Goal: Task Accomplishment & Management: Manage account settings

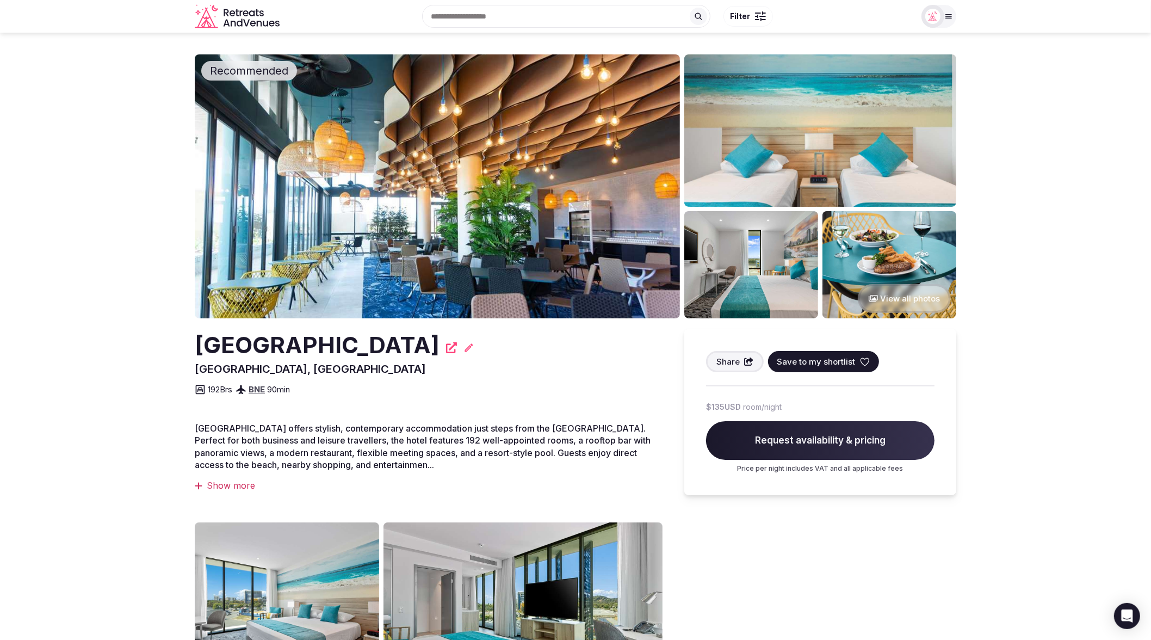
click at [907, 299] on button "View all photos" at bounding box center [904, 298] width 93 height 29
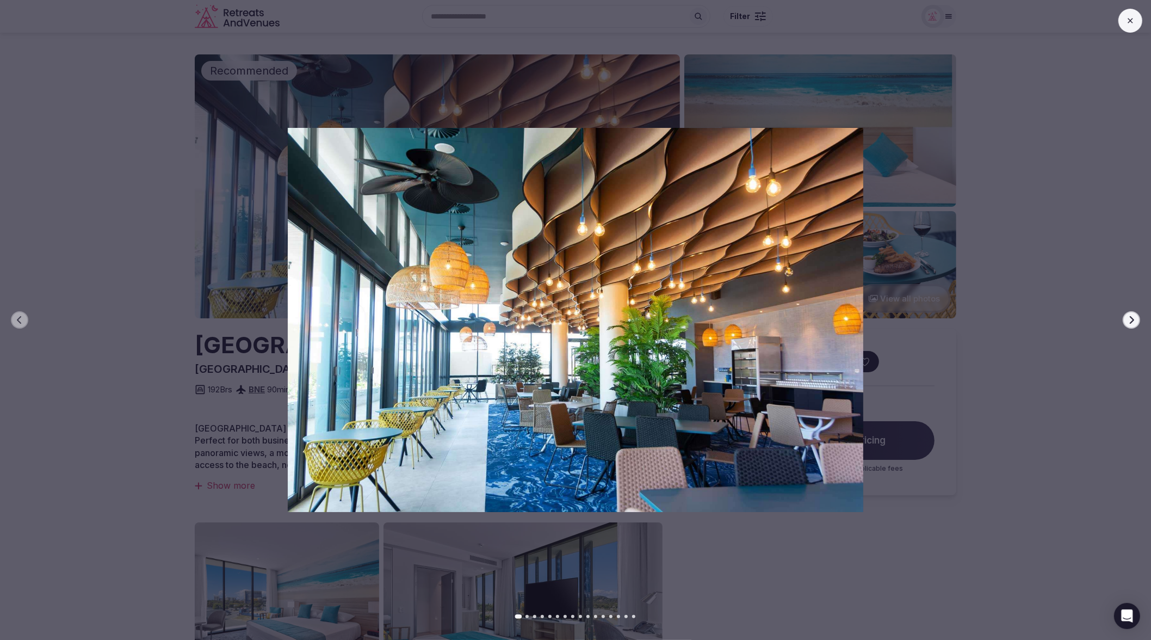
click at [1130, 320] on icon "button" at bounding box center [1131, 320] width 9 height 9
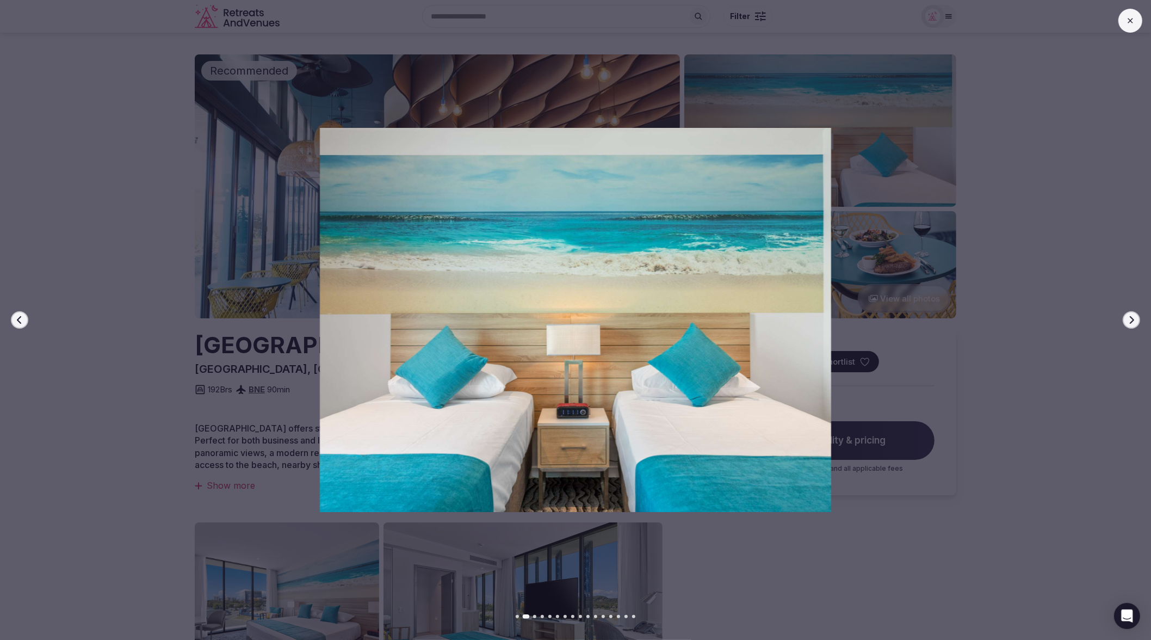
click at [1130, 320] on icon "button" at bounding box center [1131, 320] width 9 height 9
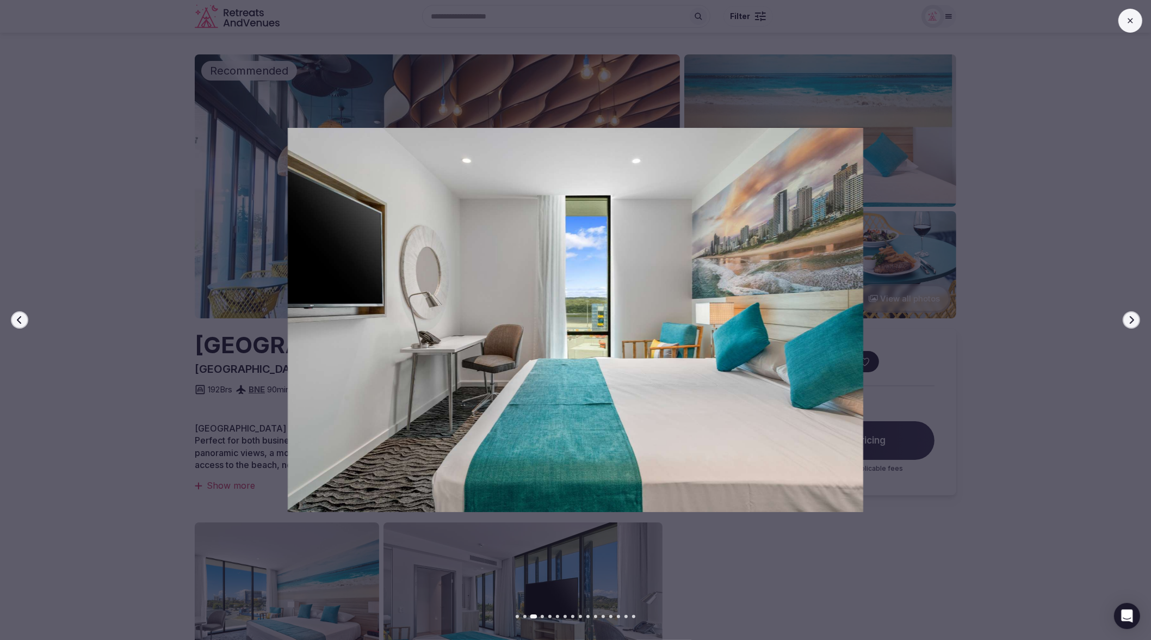
click at [22, 318] on icon "button" at bounding box center [19, 320] width 9 height 9
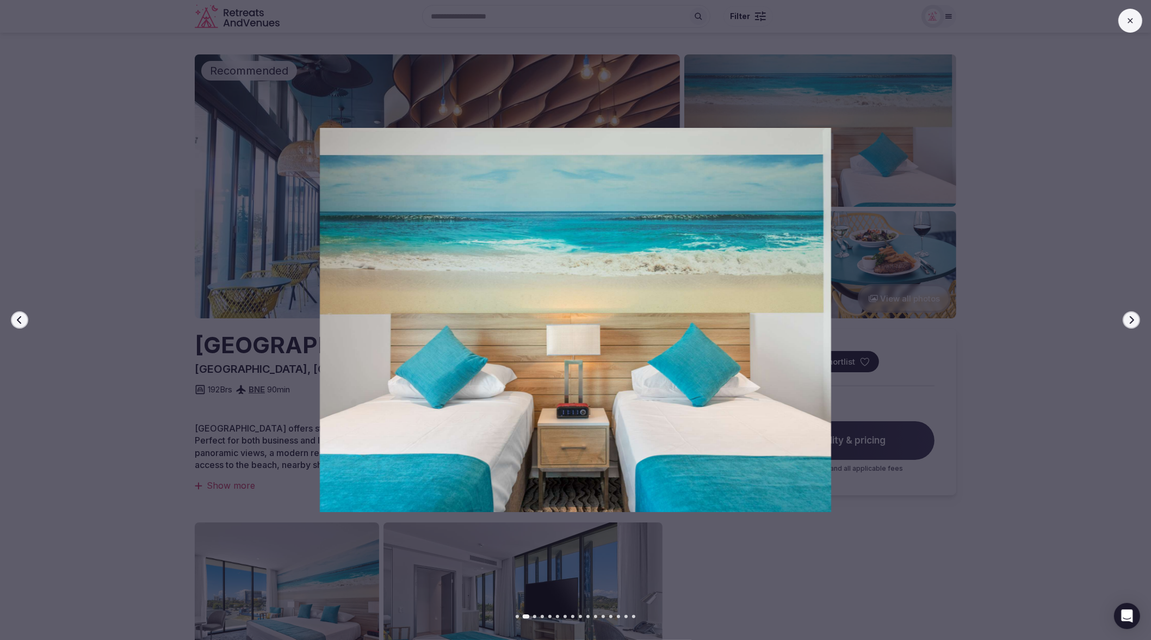
click at [22, 318] on icon "button" at bounding box center [19, 320] width 9 height 9
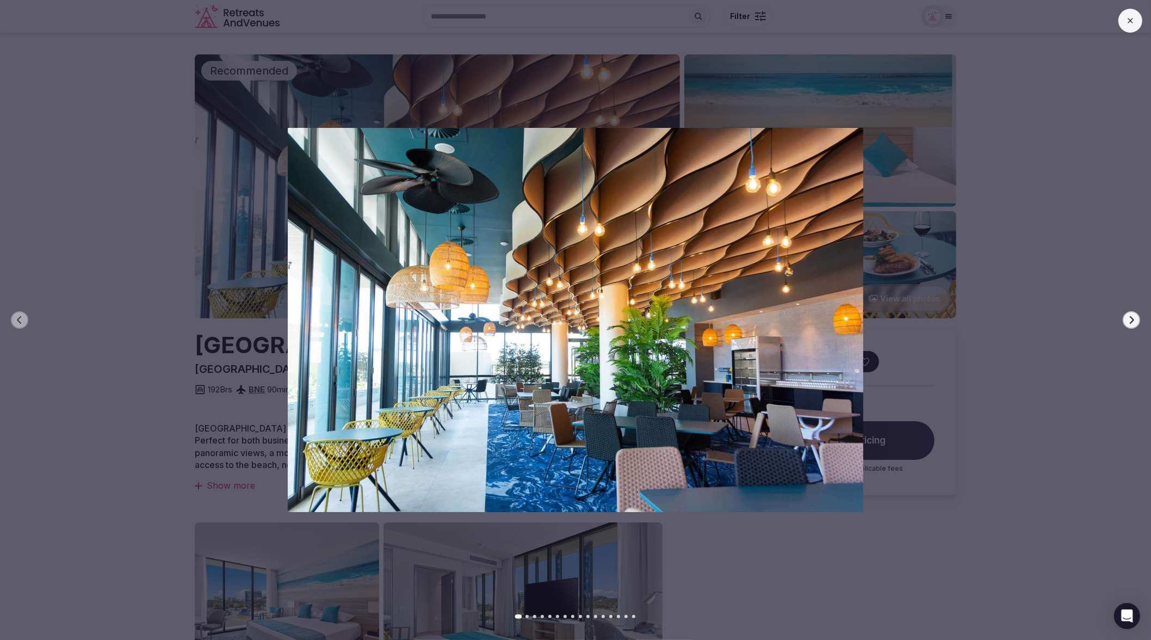
click at [1133, 320] on icon "button" at bounding box center [1132, 320] width 4 height 8
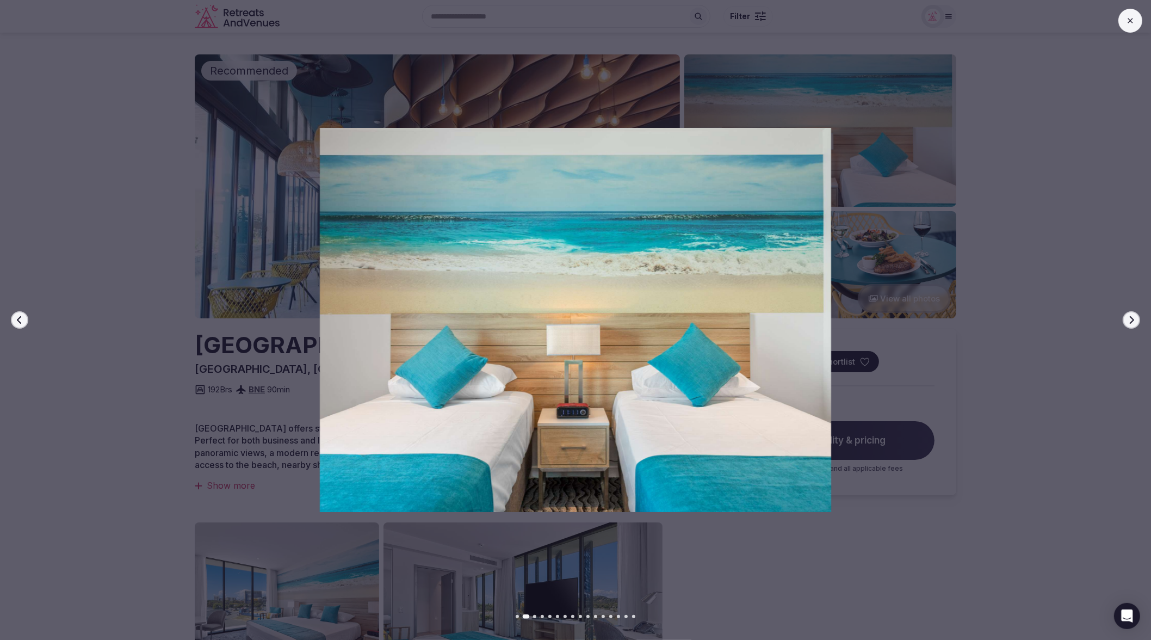
click at [1133, 320] on icon "button" at bounding box center [1132, 320] width 4 height 8
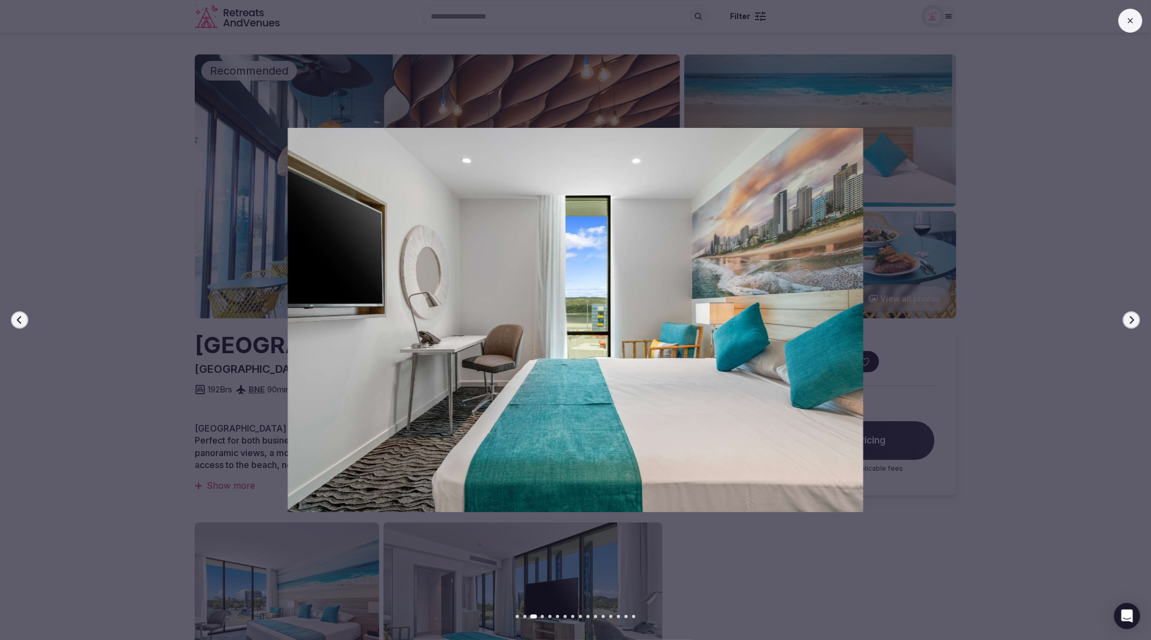
click at [1133, 320] on icon "button" at bounding box center [1132, 320] width 4 height 8
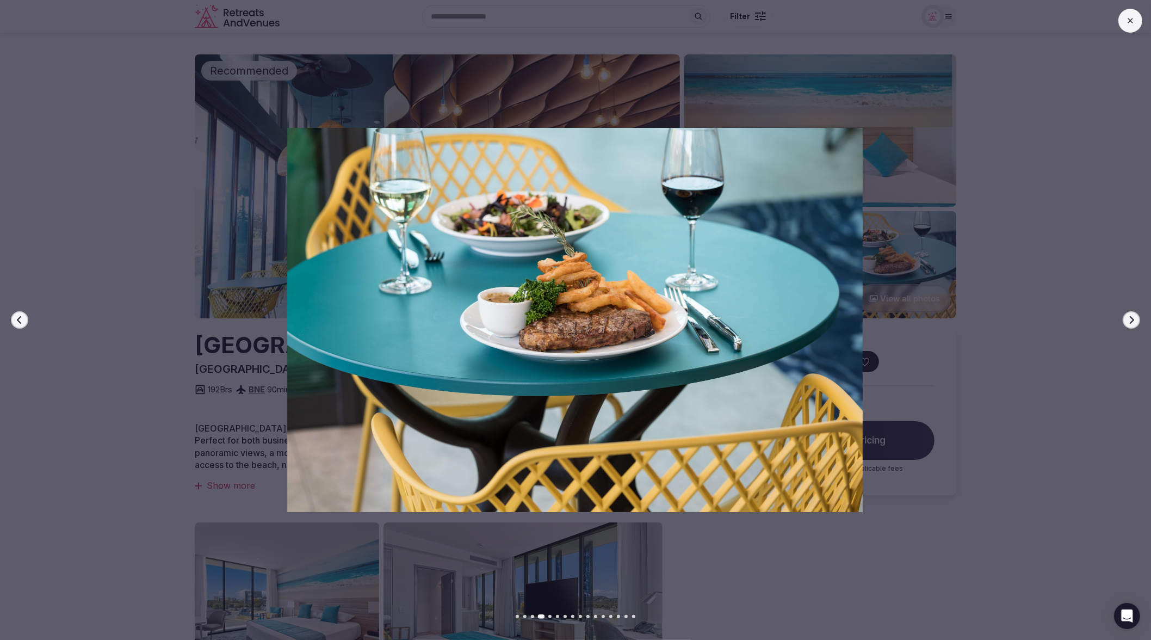
click at [1133, 320] on icon "button" at bounding box center [1132, 320] width 4 height 8
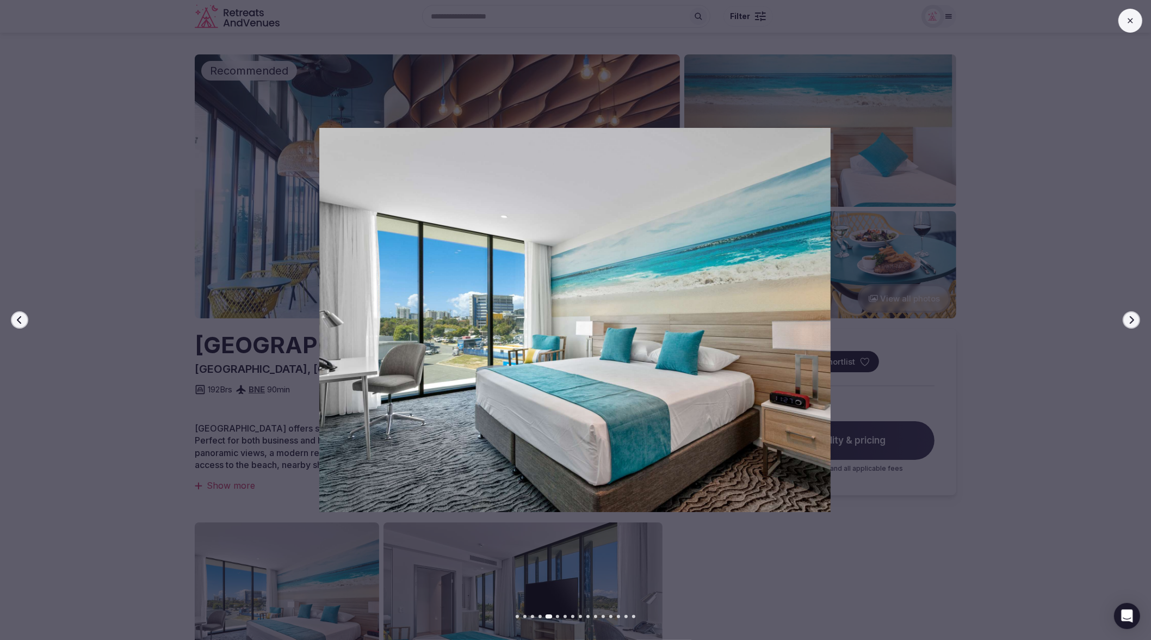
click at [1123, 21] on button at bounding box center [1130, 21] width 24 height 24
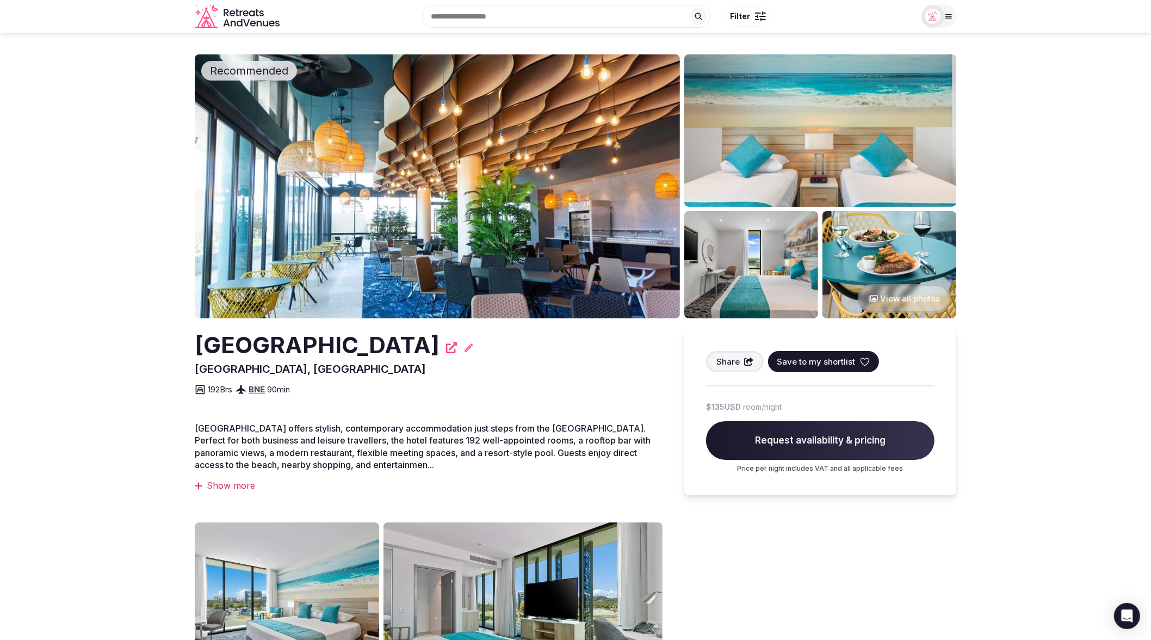
click at [1067, 146] on section "Recommended View all photos Rydges Gold Coast Airport Bilinga, Australia Share …" at bounding box center [575, 478] width 1151 height 890
click at [905, 296] on button "View all photos" at bounding box center [904, 298] width 93 height 29
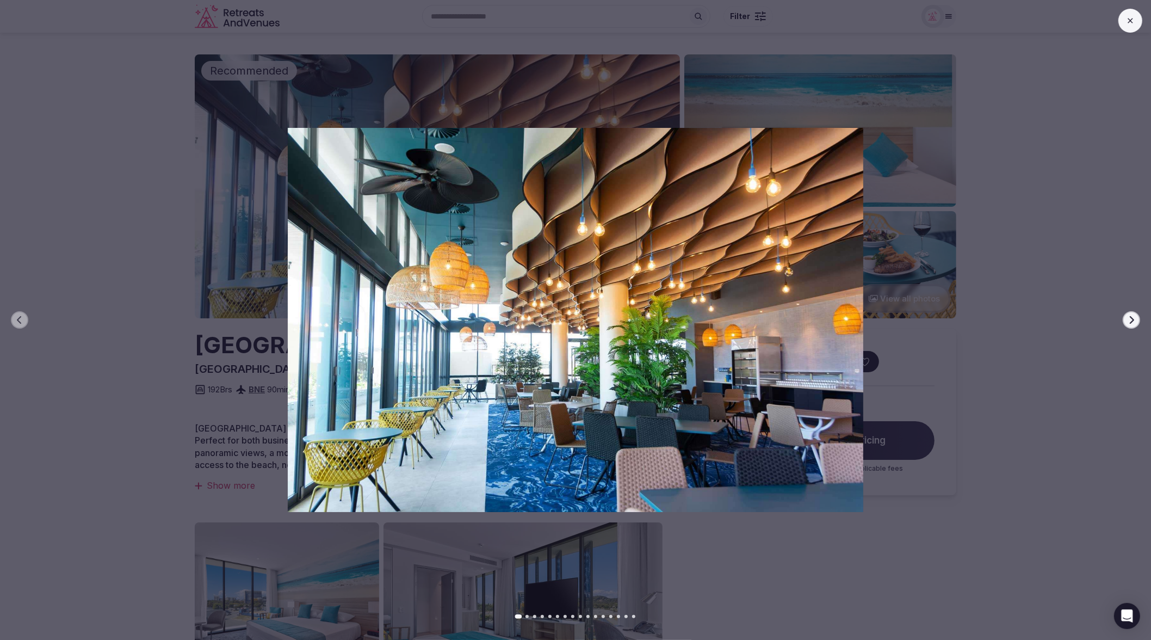
click at [1130, 318] on icon "button" at bounding box center [1131, 320] width 9 height 9
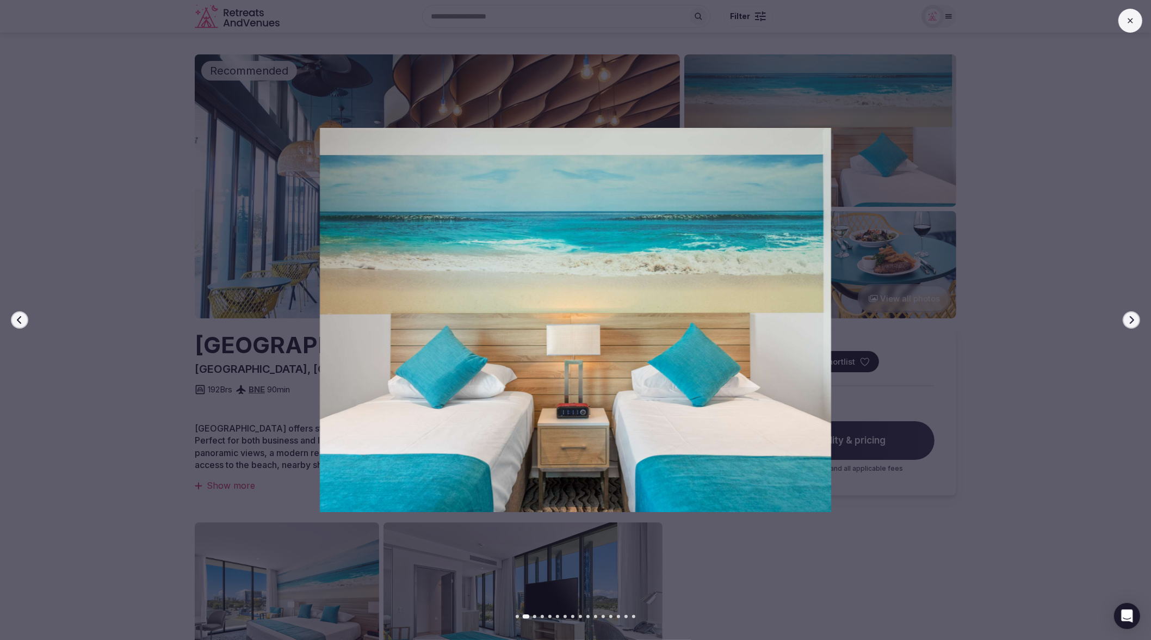
click at [1130, 318] on icon "button" at bounding box center [1131, 320] width 9 height 9
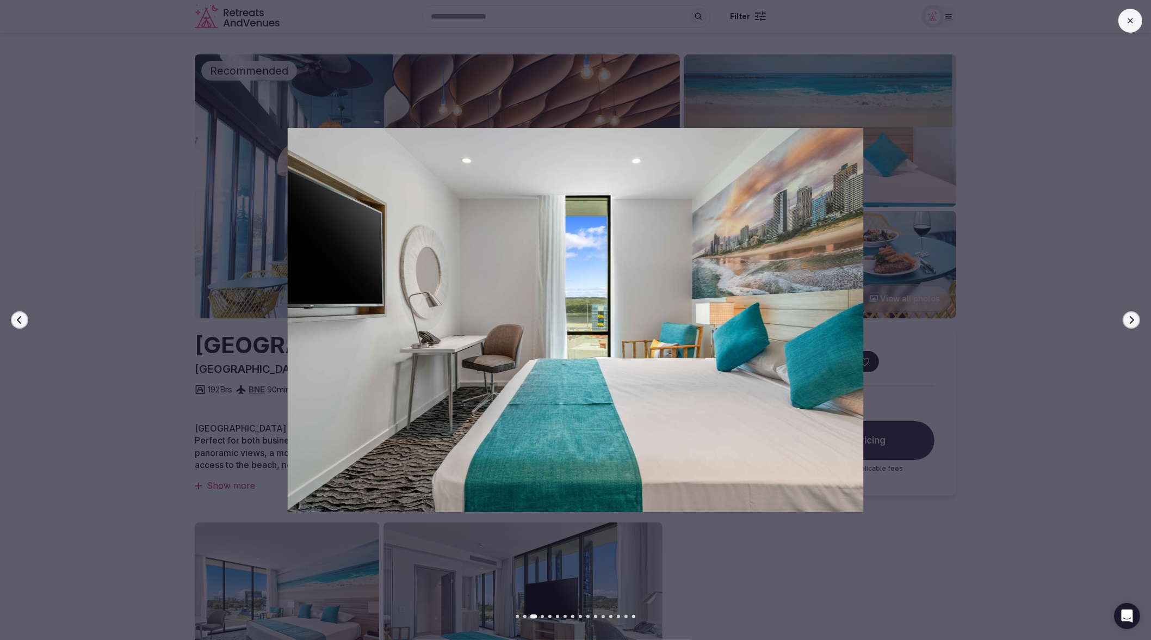
click at [1130, 318] on icon "button" at bounding box center [1131, 320] width 9 height 9
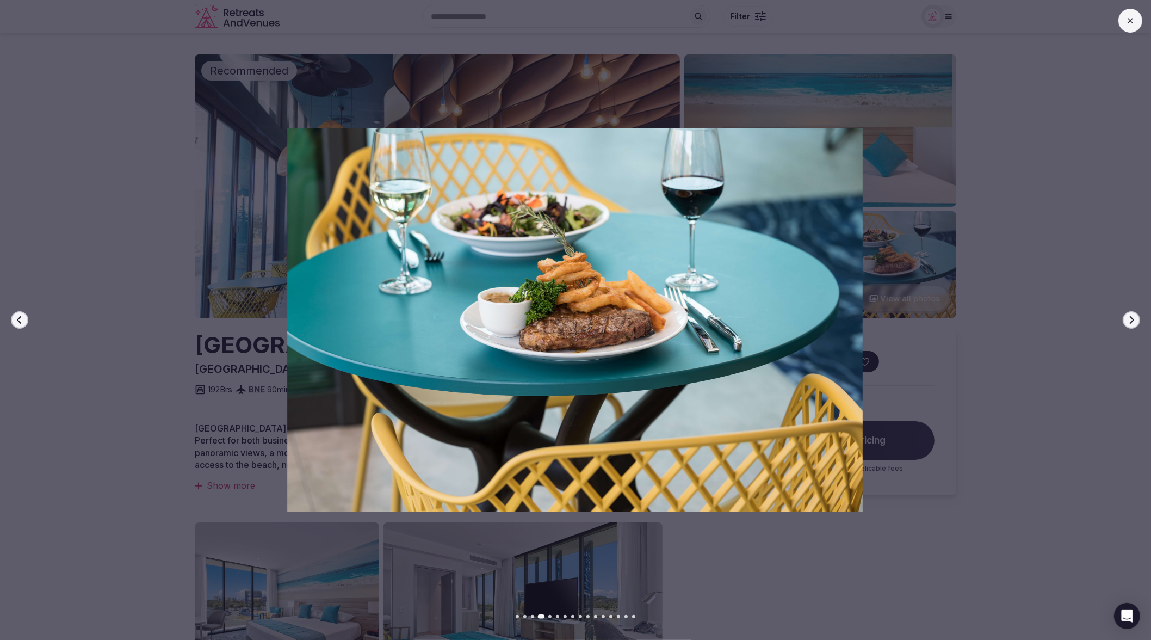
click at [1130, 318] on icon "button" at bounding box center [1131, 320] width 9 height 9
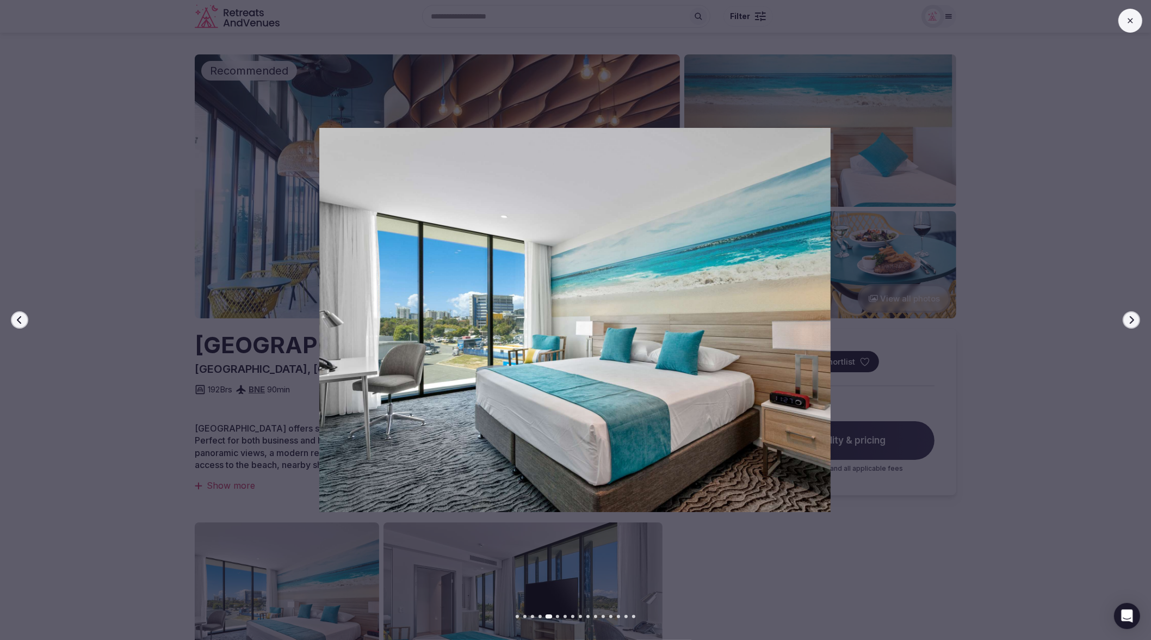
click at [1130, 318] on icon "button" at bounding box center [1131, 320] width 9 height 9
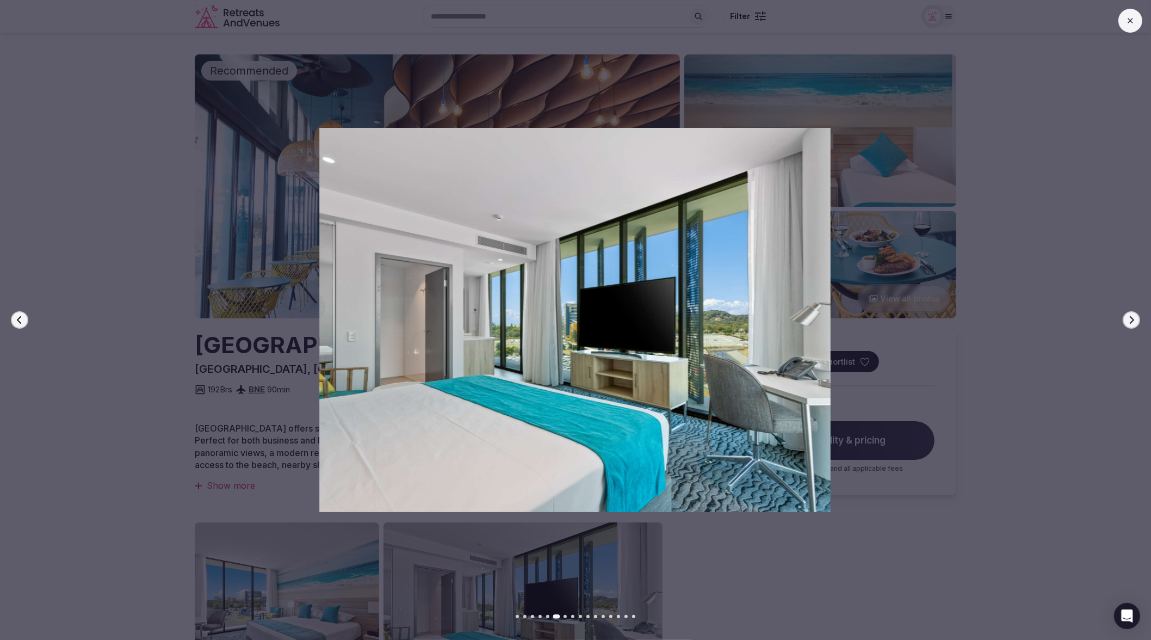
click at [1130, 318] on icon "button" at bounding box center [1131, 320] width 9 height 9
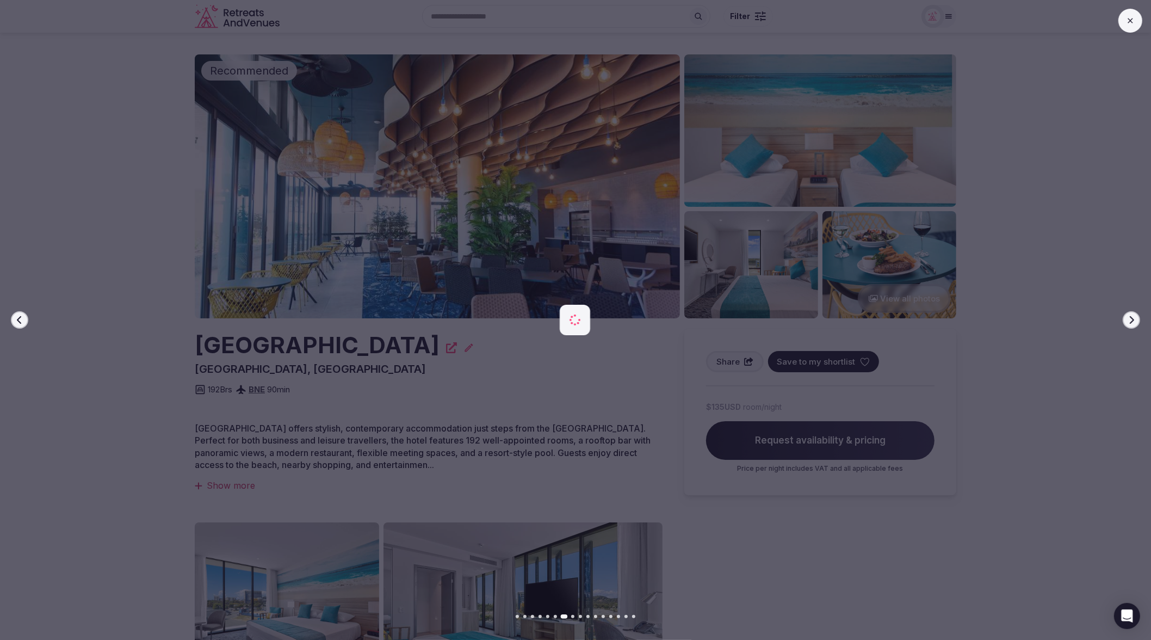
click at [1130, 318] on icon "button" at bounding box center [1131, 320] width 9 height 9
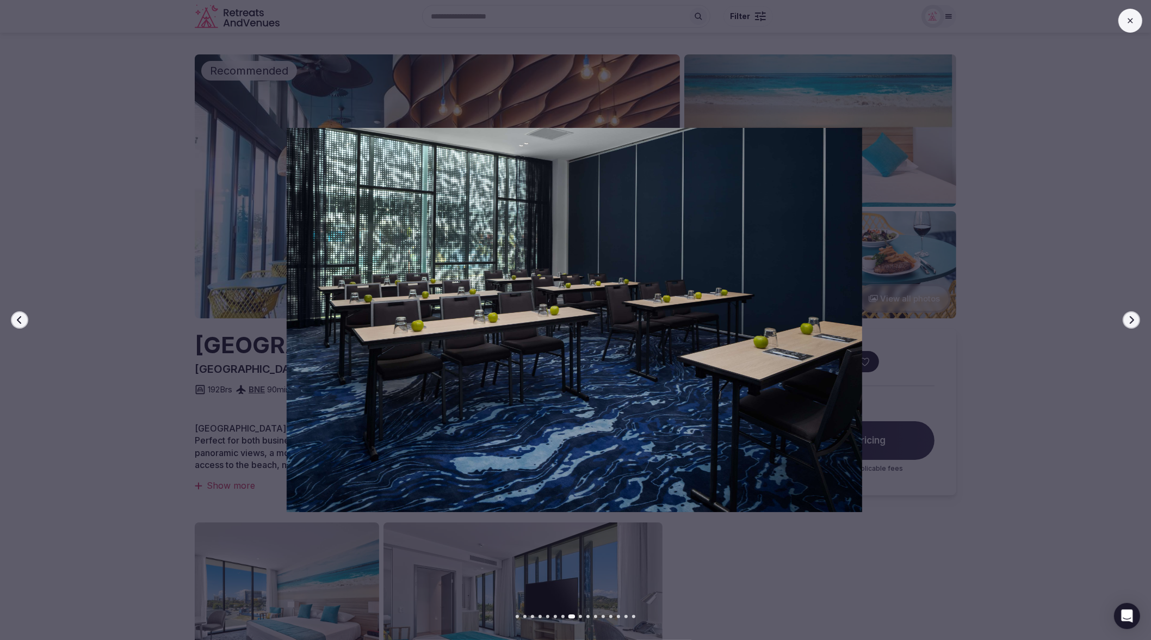
click at [1131, 322] on icon "button" at bounding box center [1132, 320] width 4 height 8
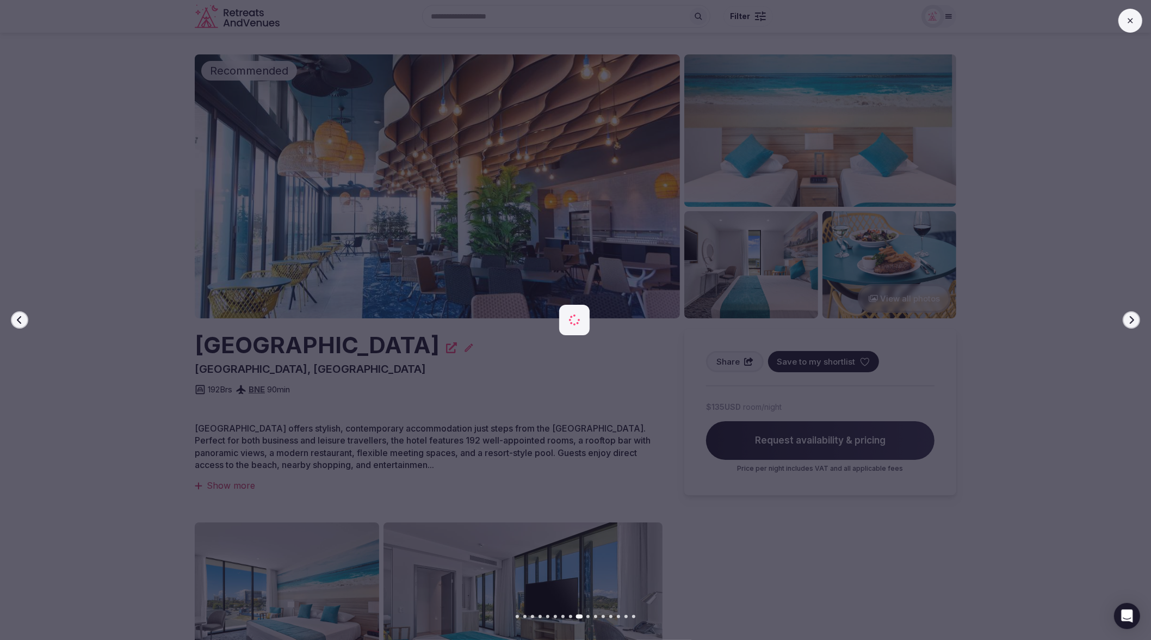
click at [1131, 322] on icon "button" at bounding box center [1132, 320] width 4 height 8
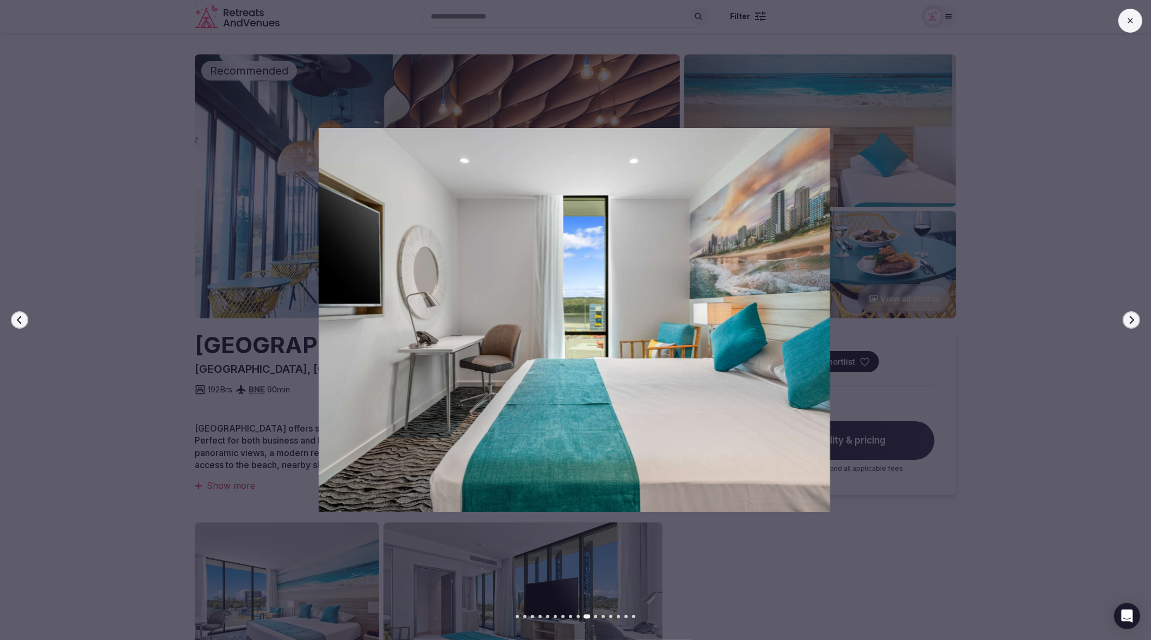
click at [1131, 322] on icon "button" at bounding box center [1132, 320] width 4 height 8
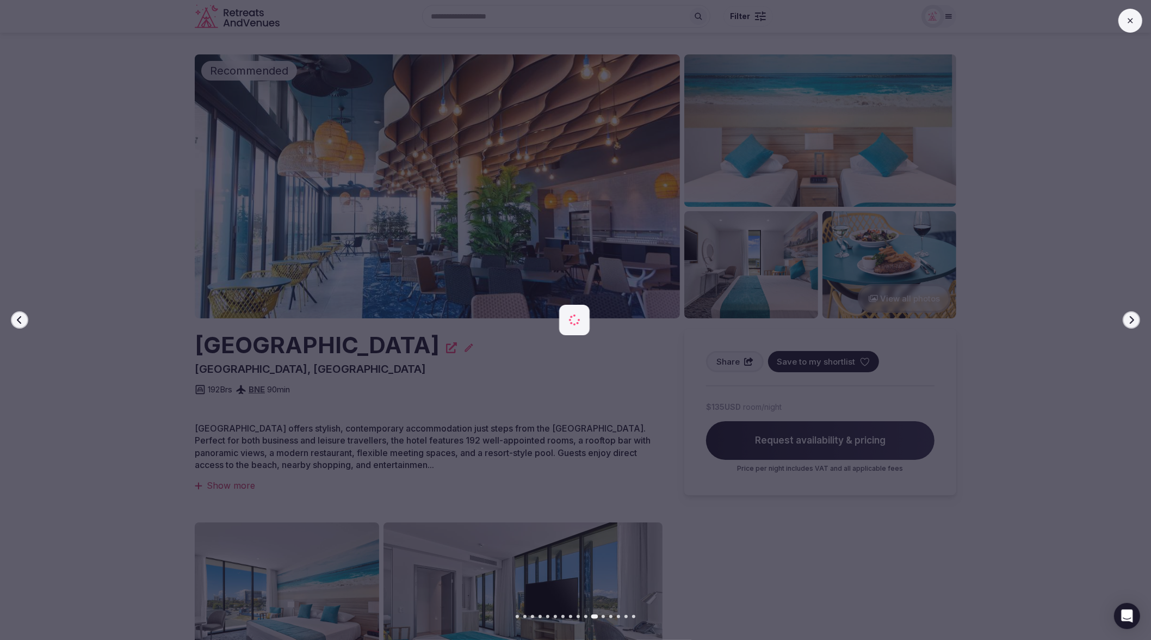
click at [1131, 322] on icon "button" at bounding box center [1132, 320] width 4 height 8
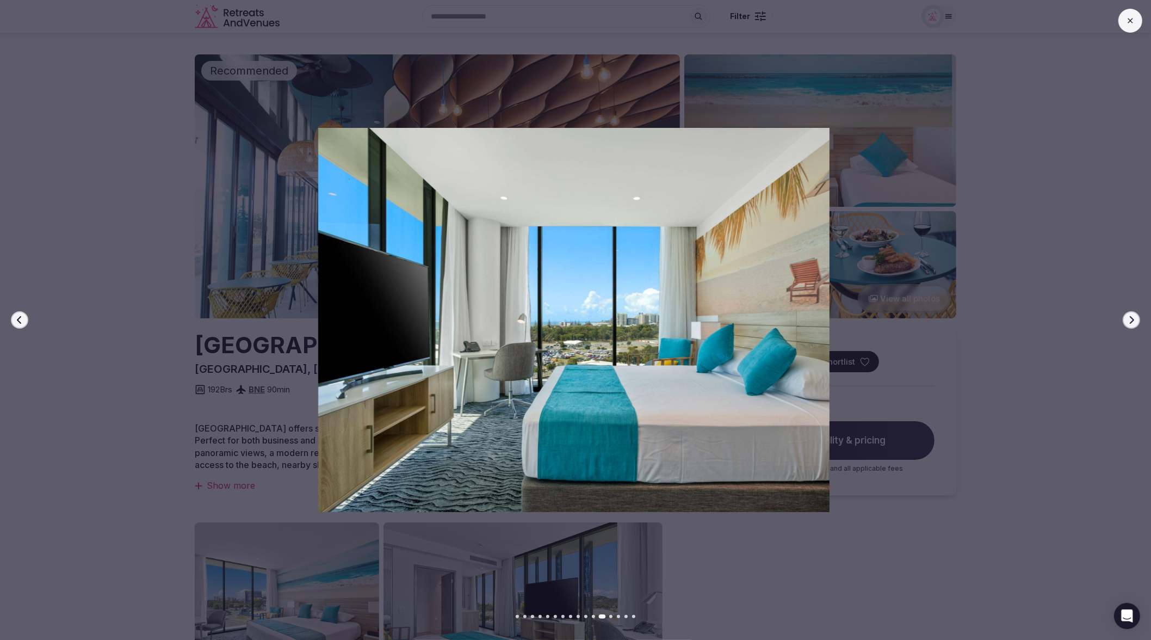
click at [1131, 322] on icon "button" at bounding box center [1132, 320] width 4 height 8
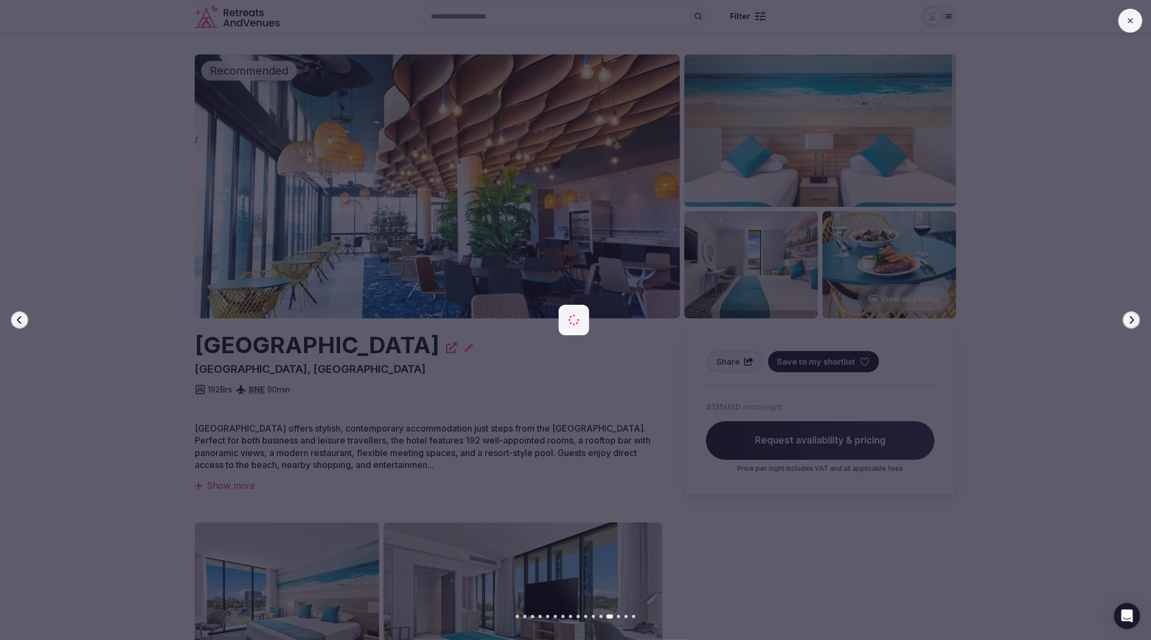
click at [1131, 322] on icon "button" at bounding box center [1132, 320] width 4 height 8
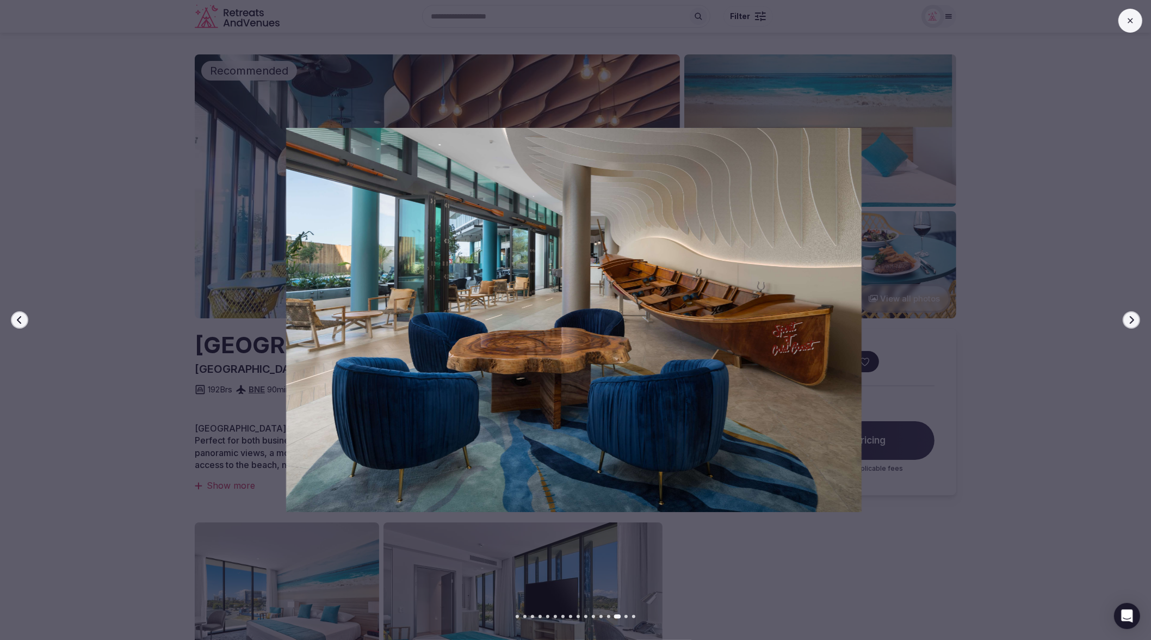
click at [1131, 322] on icon "button" at bounding box center [1132, 320] width 4 height 8
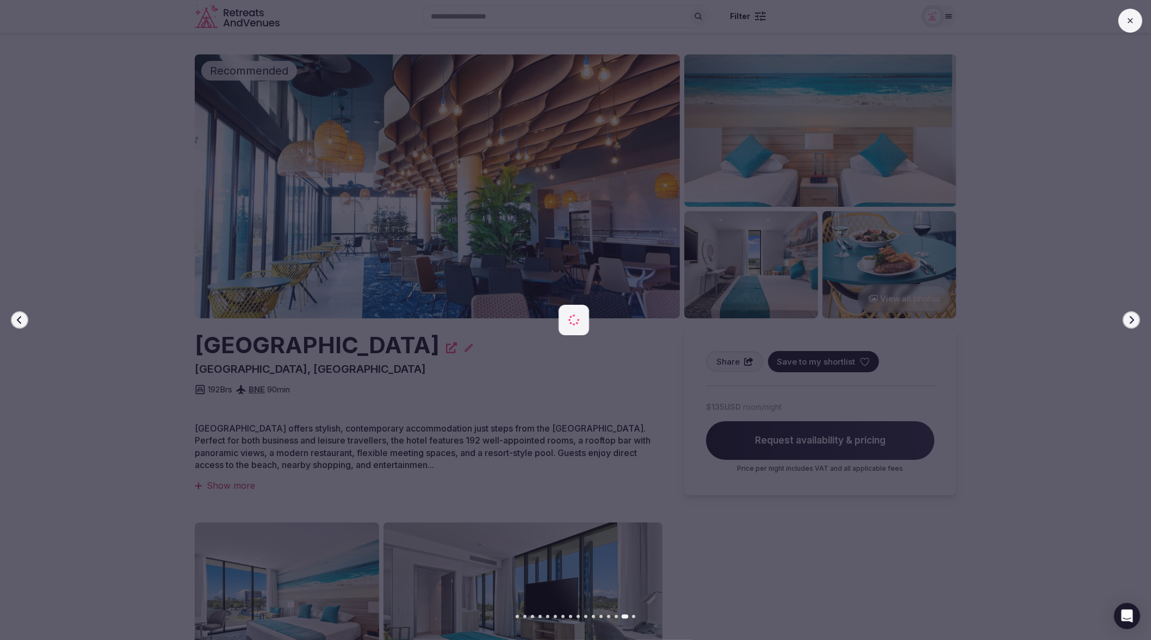
click at [1129, 34] on div "Previous slide Next slide" at bounding box center [575, 320] width 1151 height 640
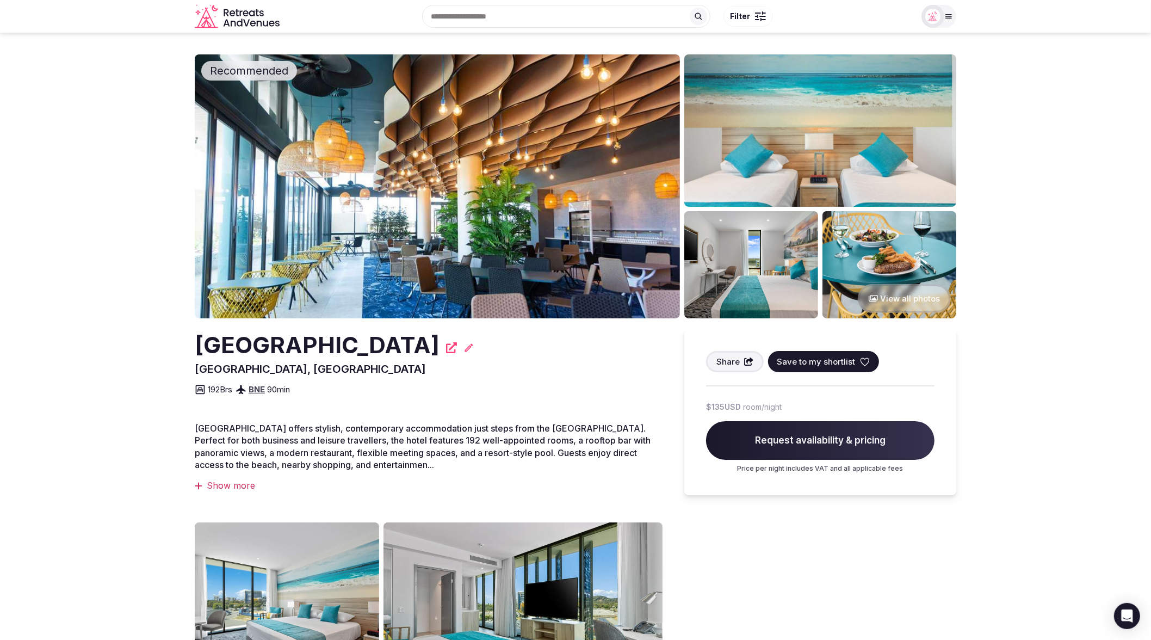
click at [1018, 130] on section "Recommended View all photos Rydges Gold Coast Airport Bilinga, Australia Share …" at bounding box center [575, 478] width 1151 height 890
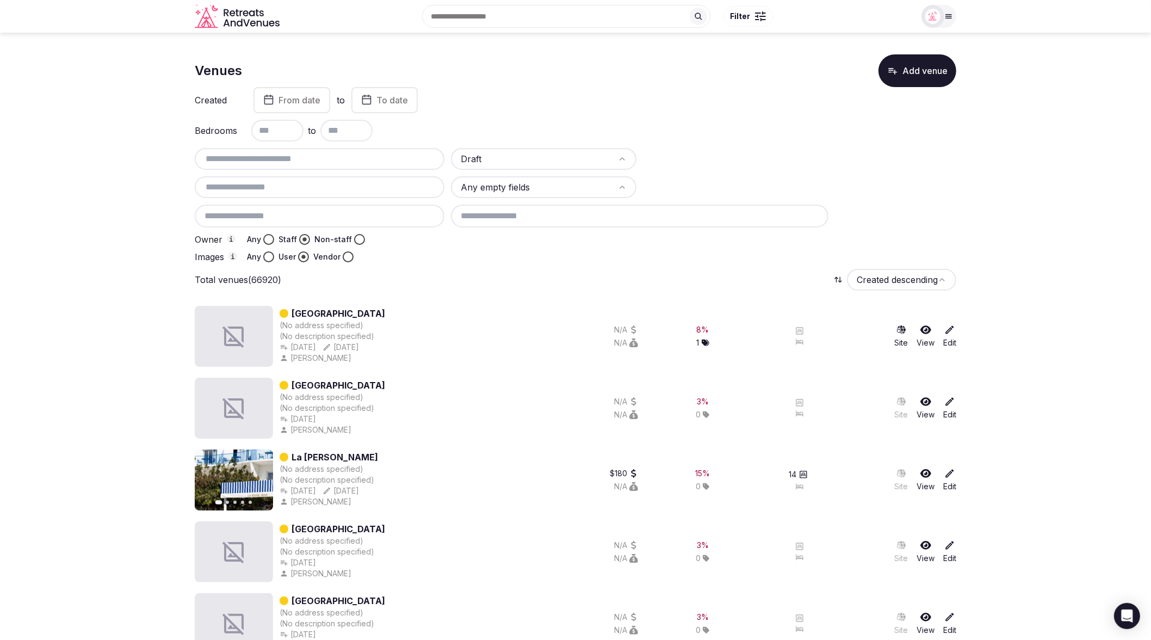
click at [782, 126] on div "Bedrooms to" at bounding box center [576, 131] width 762 height 22
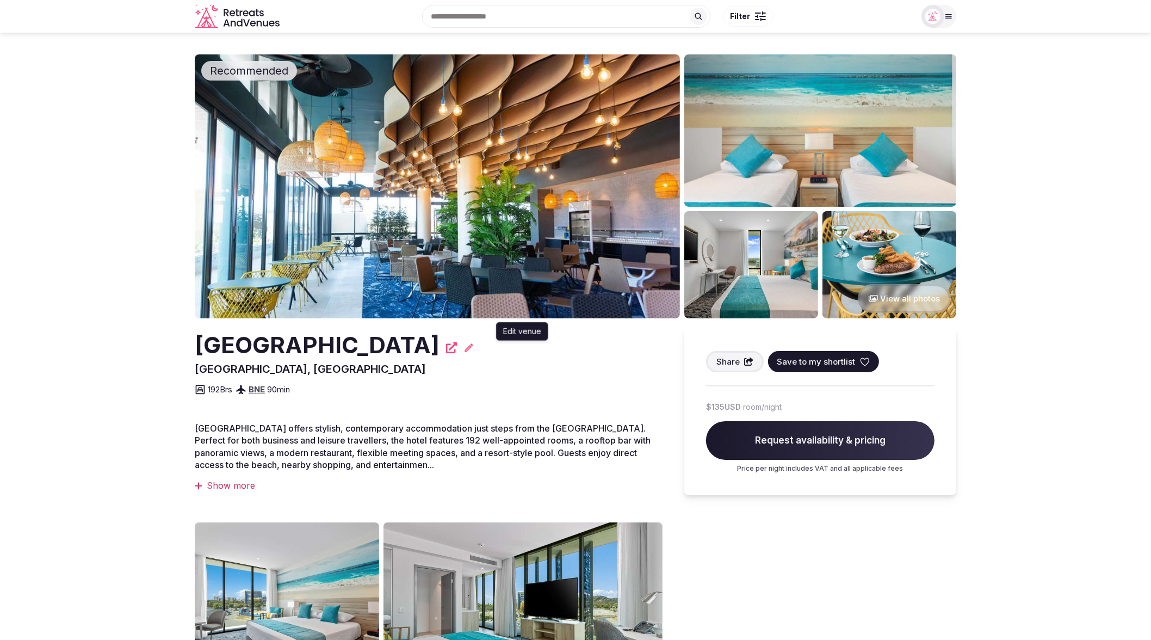
click at [474, 347] on icon at bounding box center [468, 347] width 11 height 11
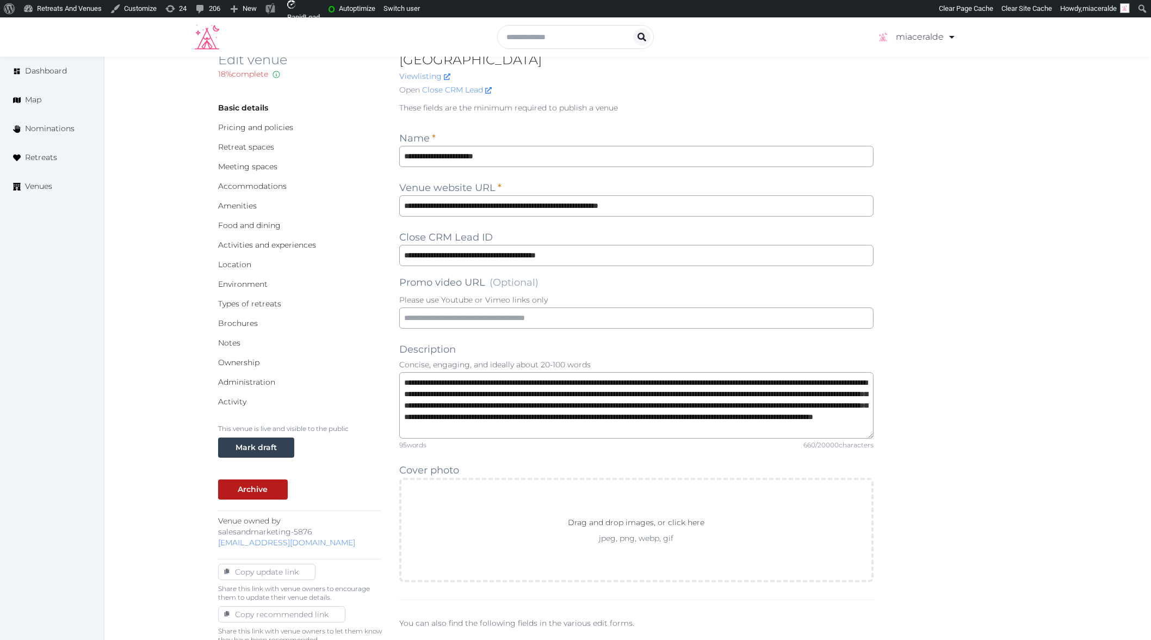
scroll to position [32, 0]
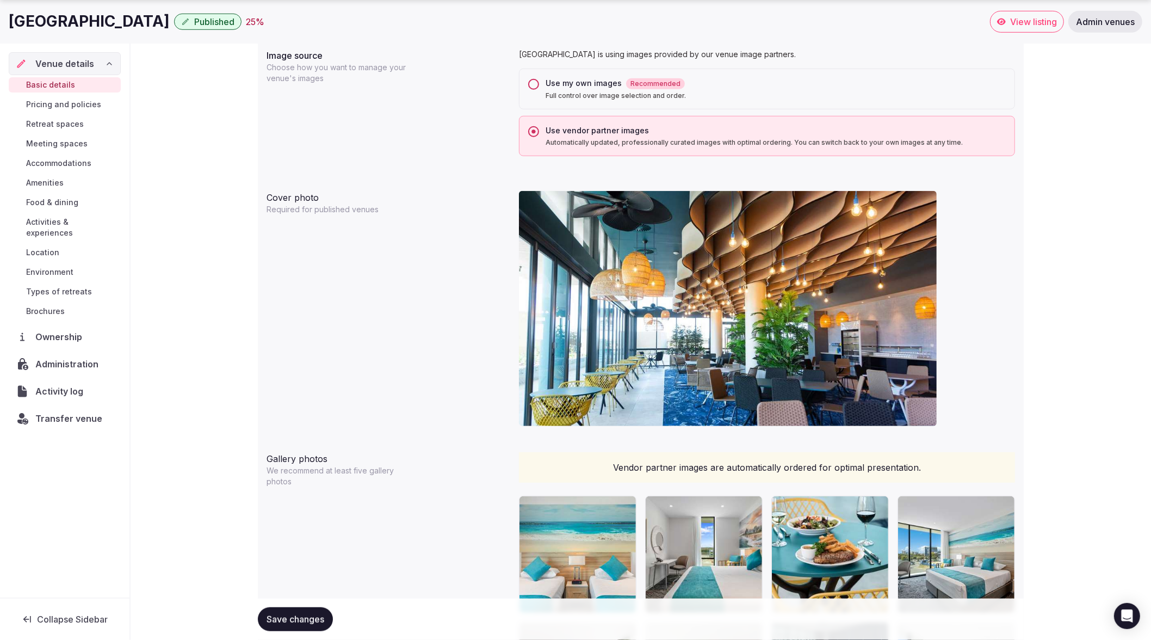
scroll to position [915, 0]
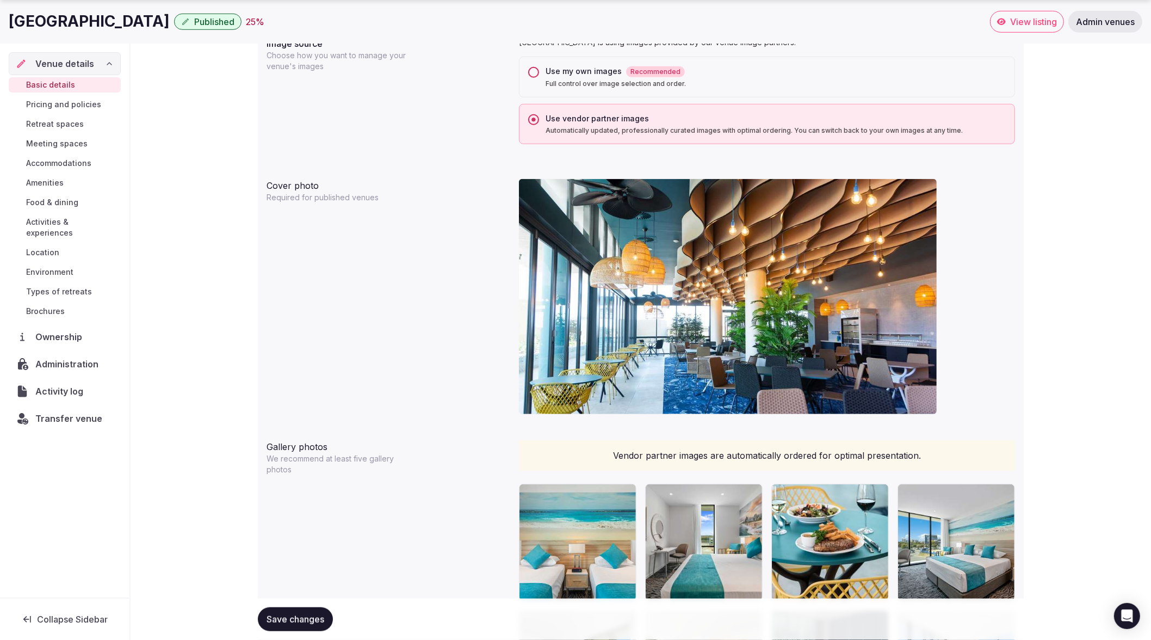
click at [535, 67] on button "Use my own images Recommended Full control over image selection and order." at bounding box center [533, 72] width 11 height 11
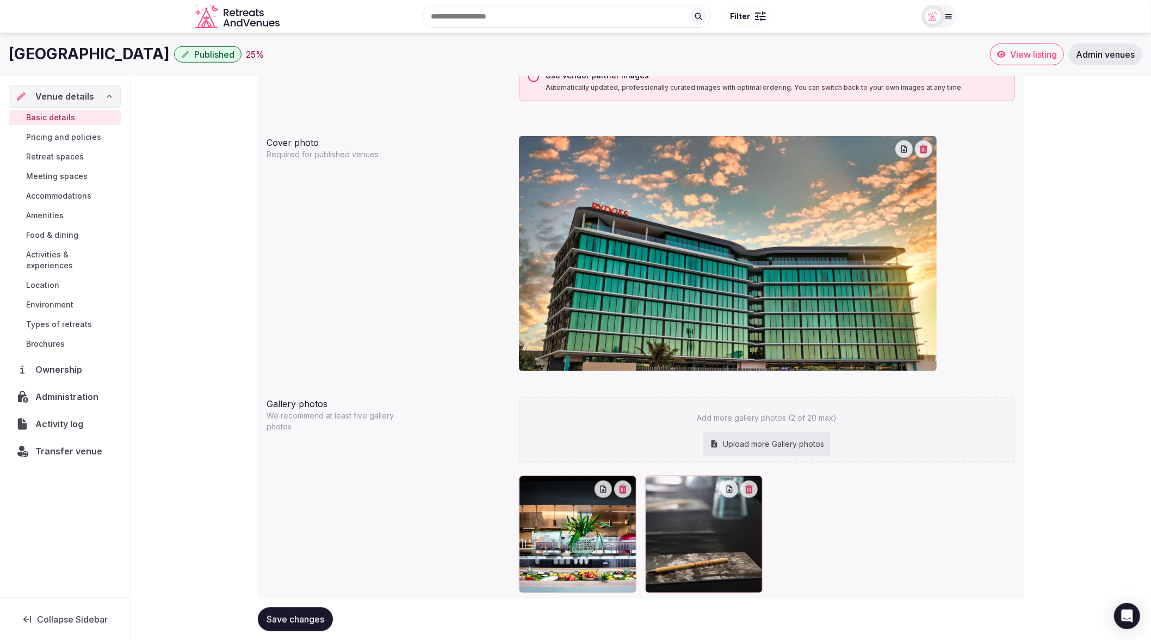
scroll to position [953, 0]
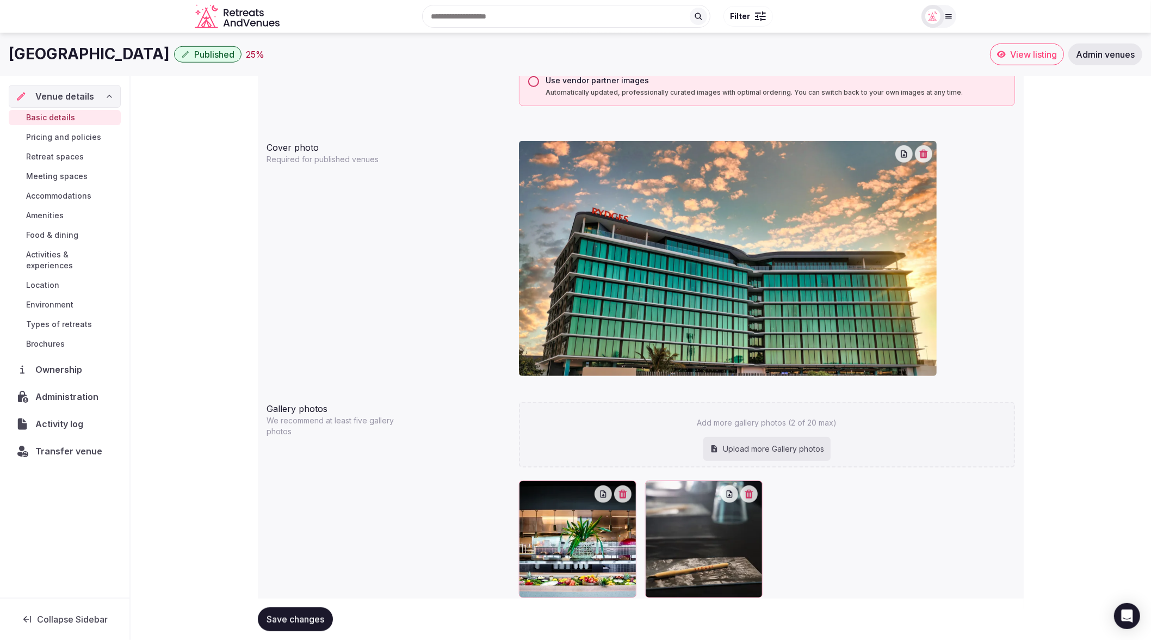
type button "no"
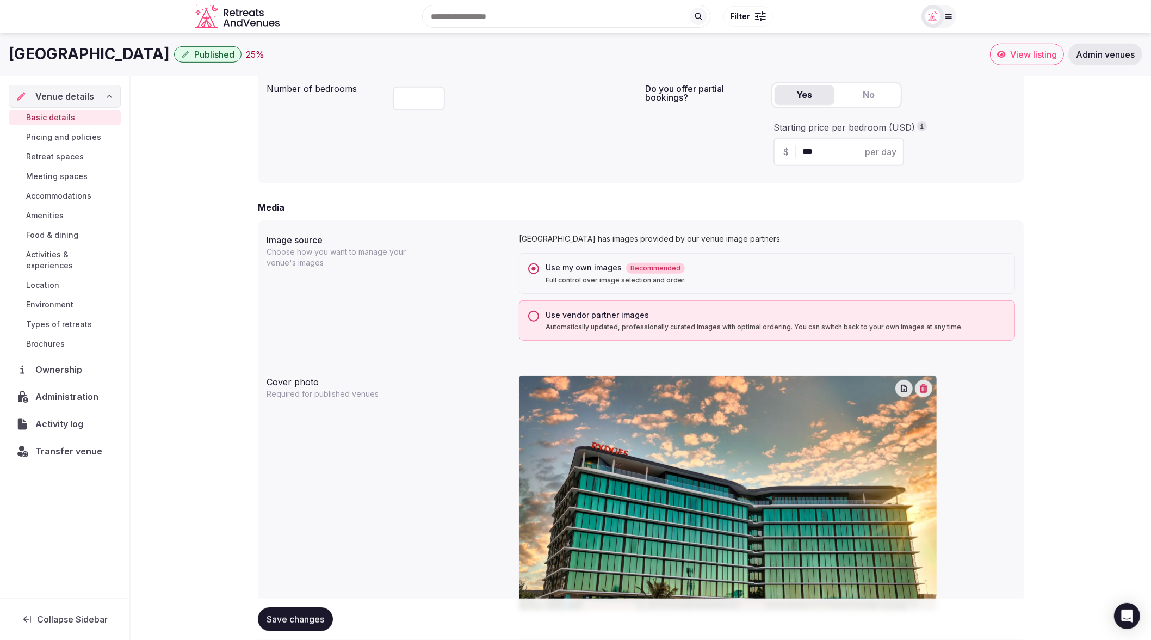
scroll to position [706, 0]
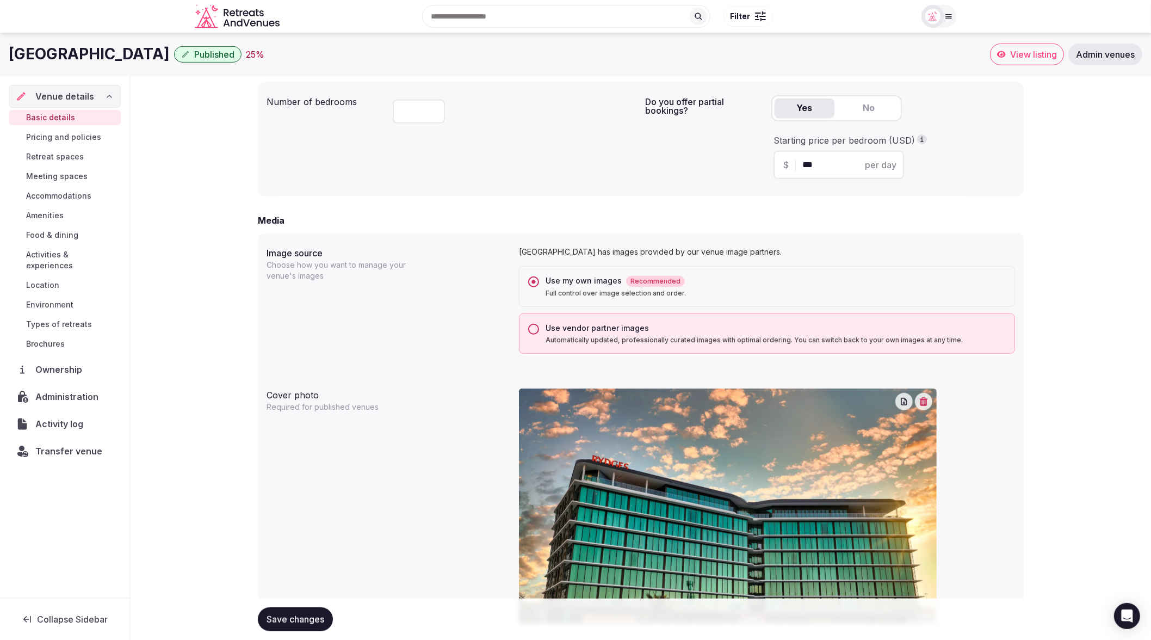
click at [532, 329] on button "Use vendor partner images Automatically updated, professionally curated images …" at bounding box center [533, 329] width 11 height 11
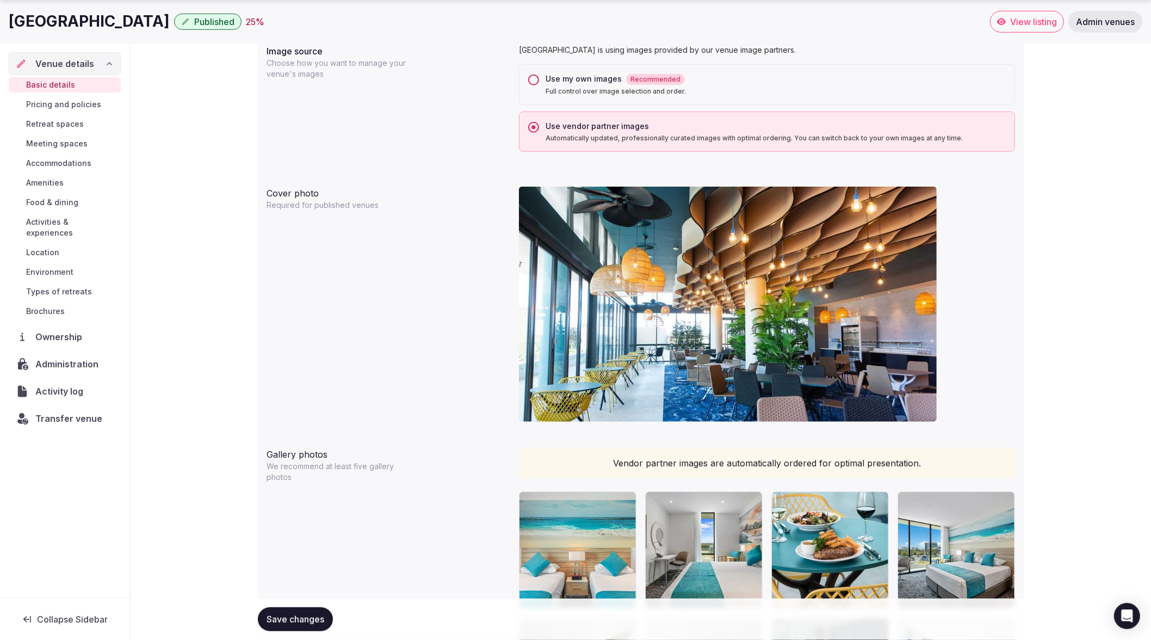
scroll to position [905, 0]
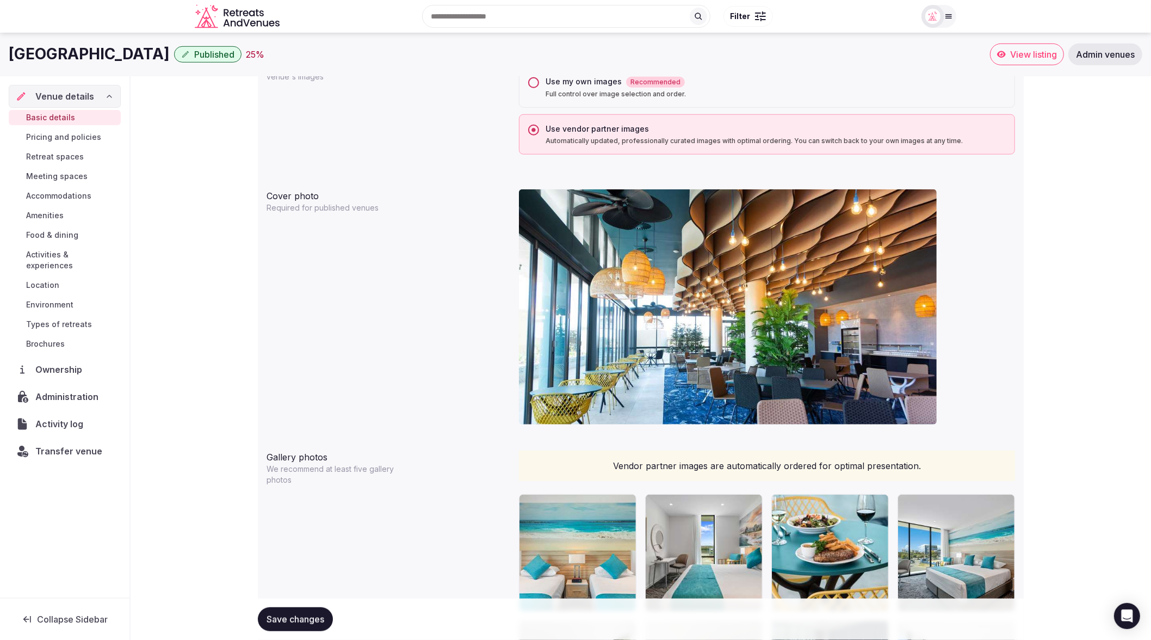
click at [534, 83] on button "no" at bounding box center [533, 82] width 11 height 11
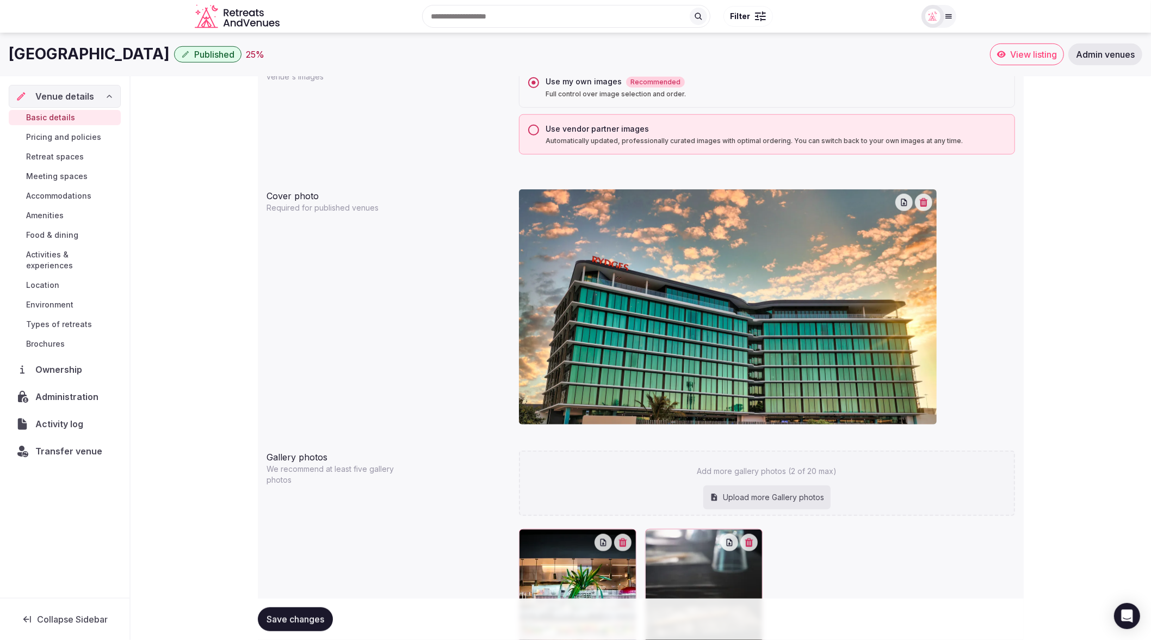
scroll to position [991, 0]
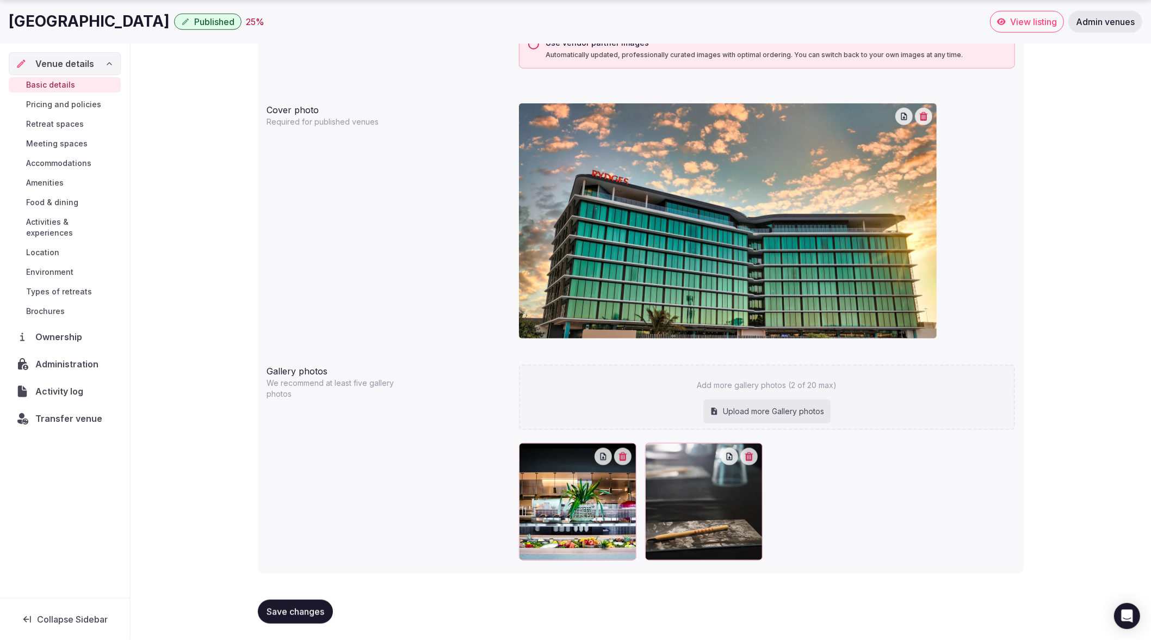
click at [287, 614] on span "Save changes" at bounding box center [296, 611] width 58 height 11
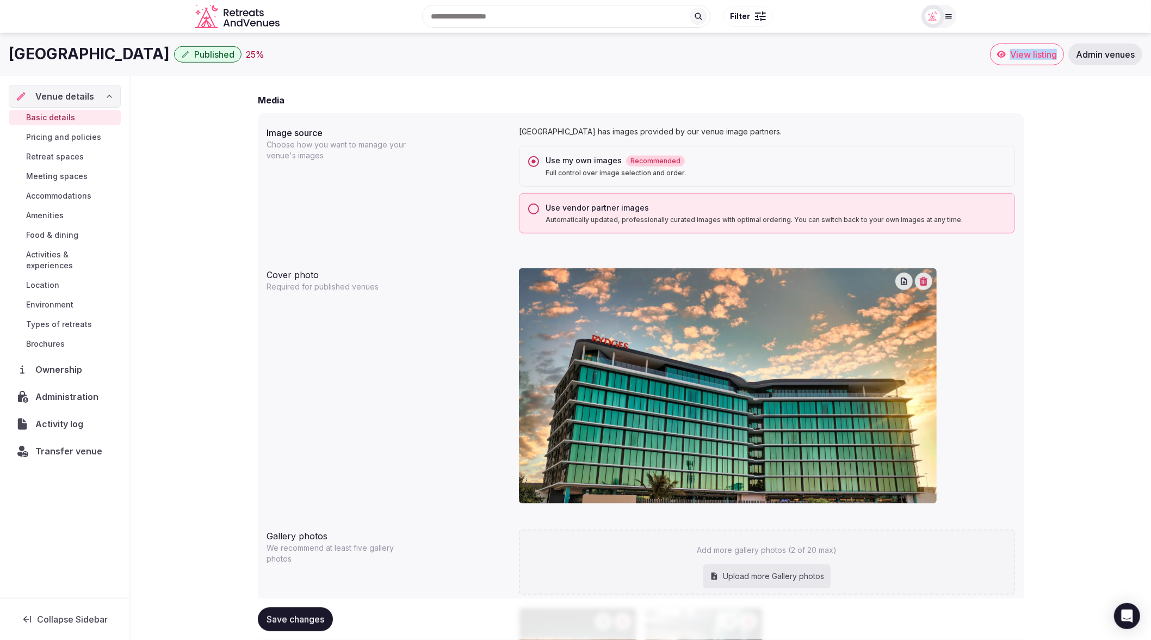
scroll to position [825, 0]
click at [533, 209] on button "Use vendor partner images Automatically updated, professionally curated images …" at bounding box center [533, 210] width 11 height 11
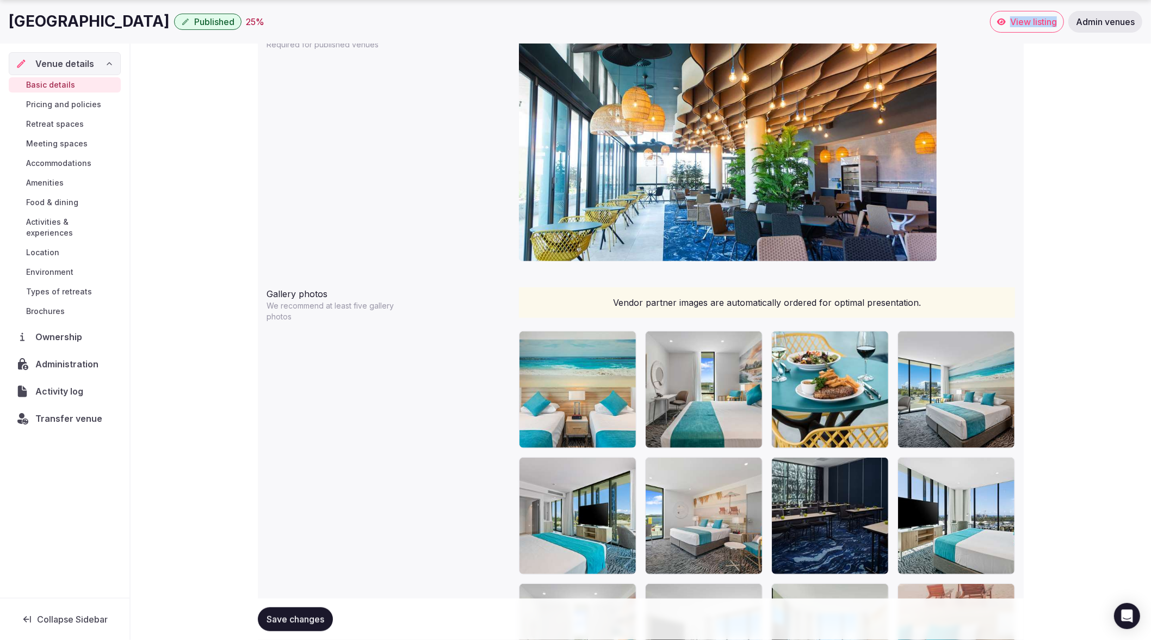
scroll to position [1142, 0]
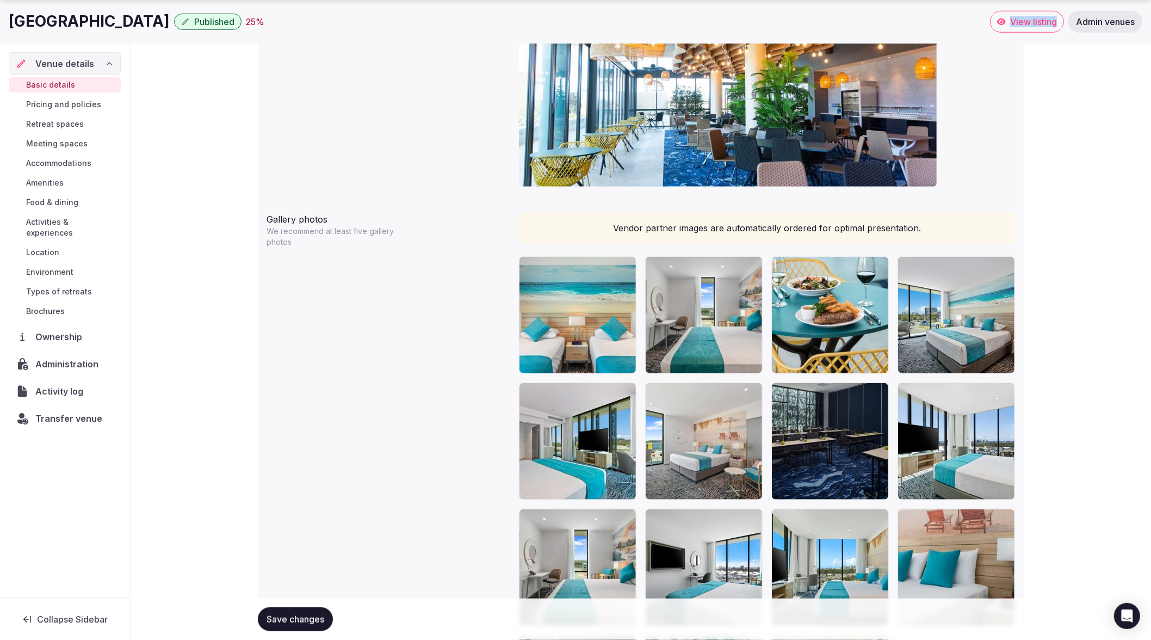
click at [274, 616] on span "Save changes" at bounding box center [296, 619] width 58 height 11
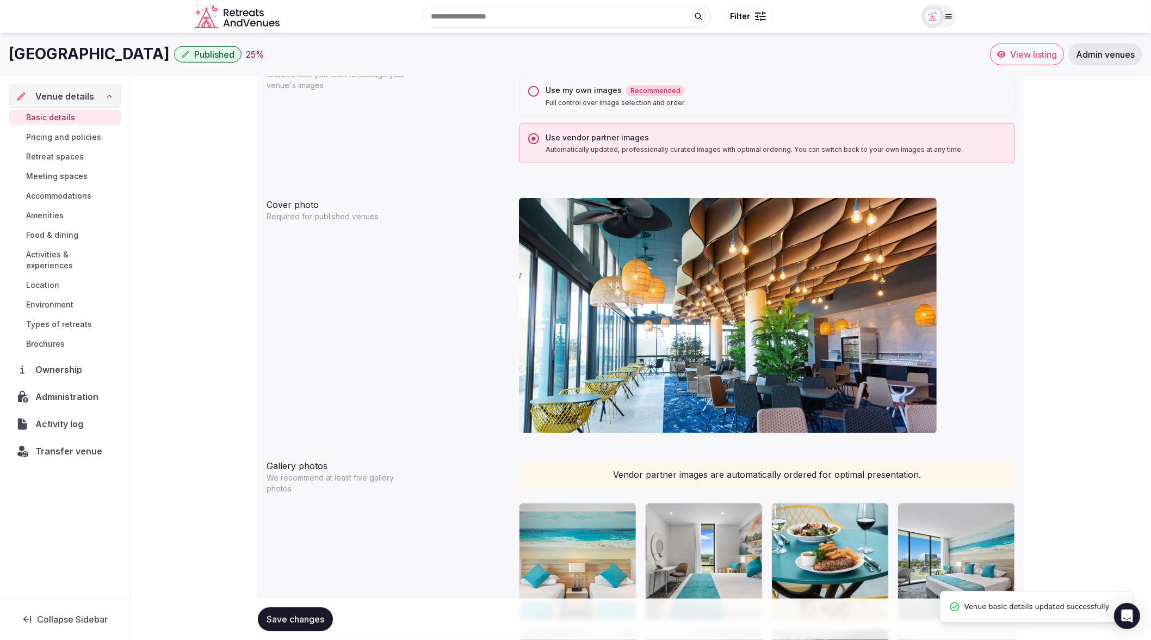
scroll to position [861, 0]
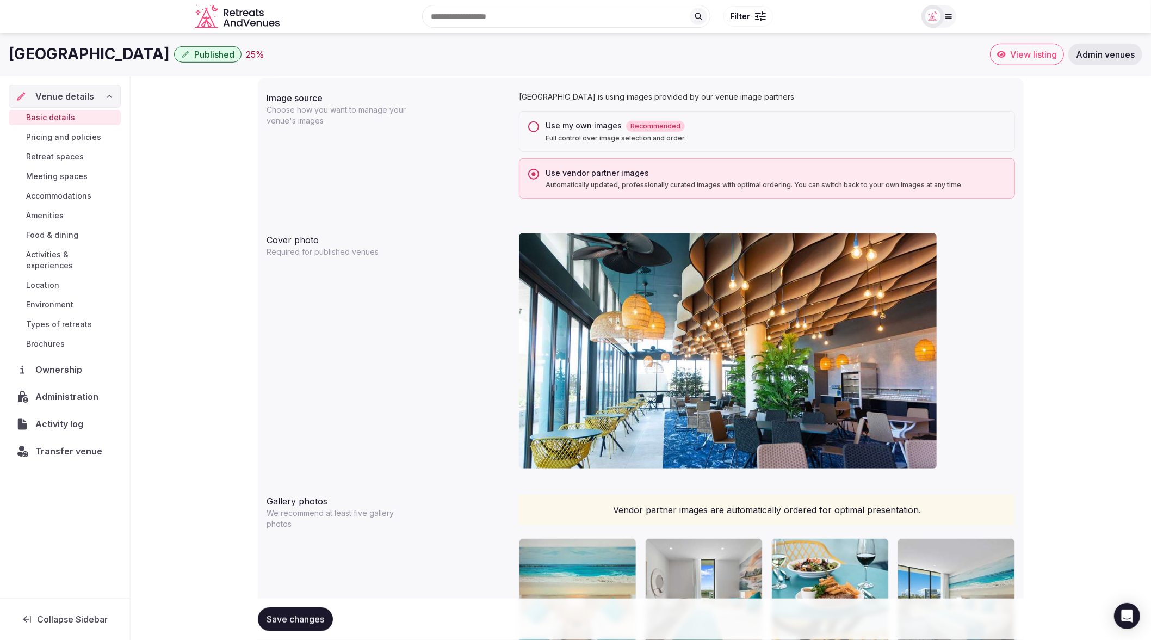
click at [1108, 212] on div "**********" at bounding box center [641, 165] width 1021 height 1899
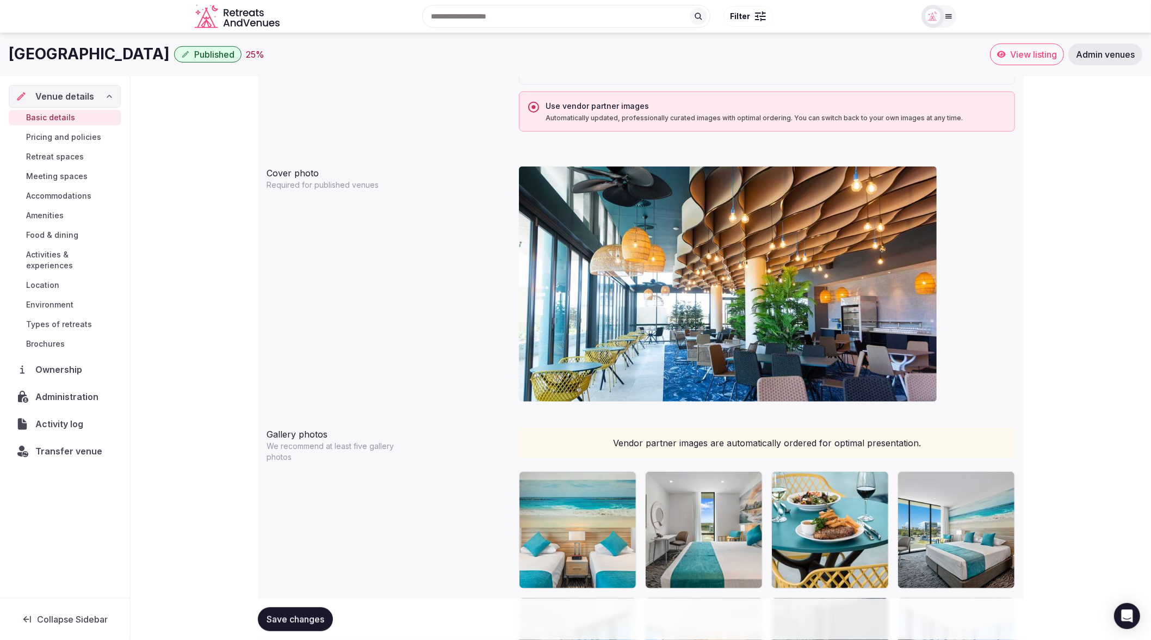
scroll to position [923, 0]
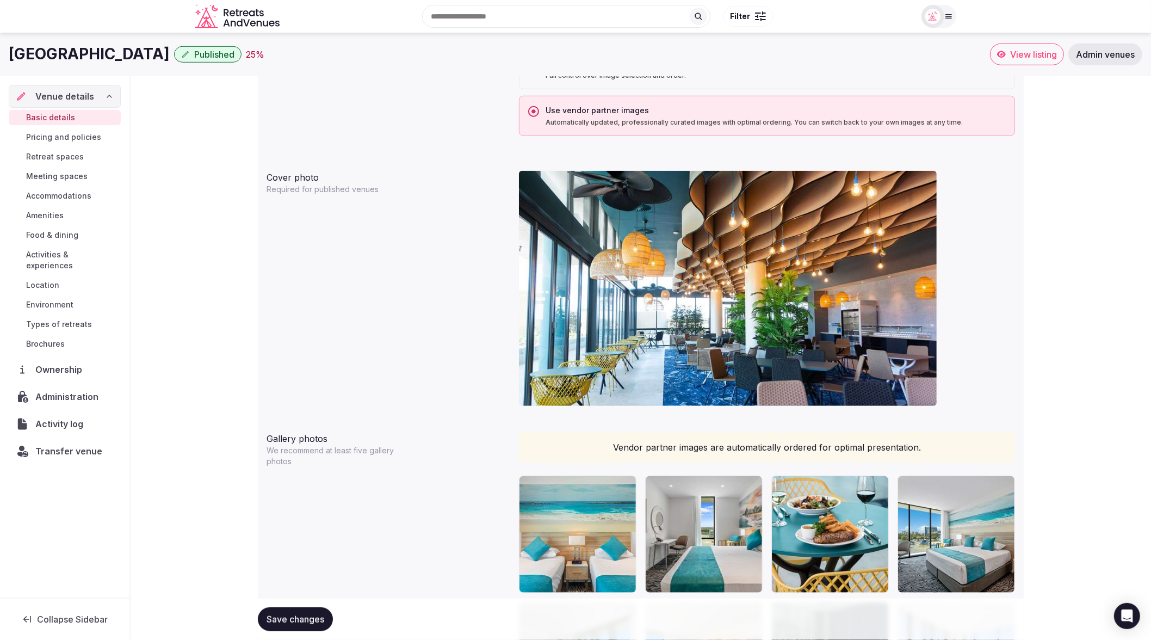
click at [293, 615] on span "Save changes" at bounding box center [296, 619] width 58 height 11
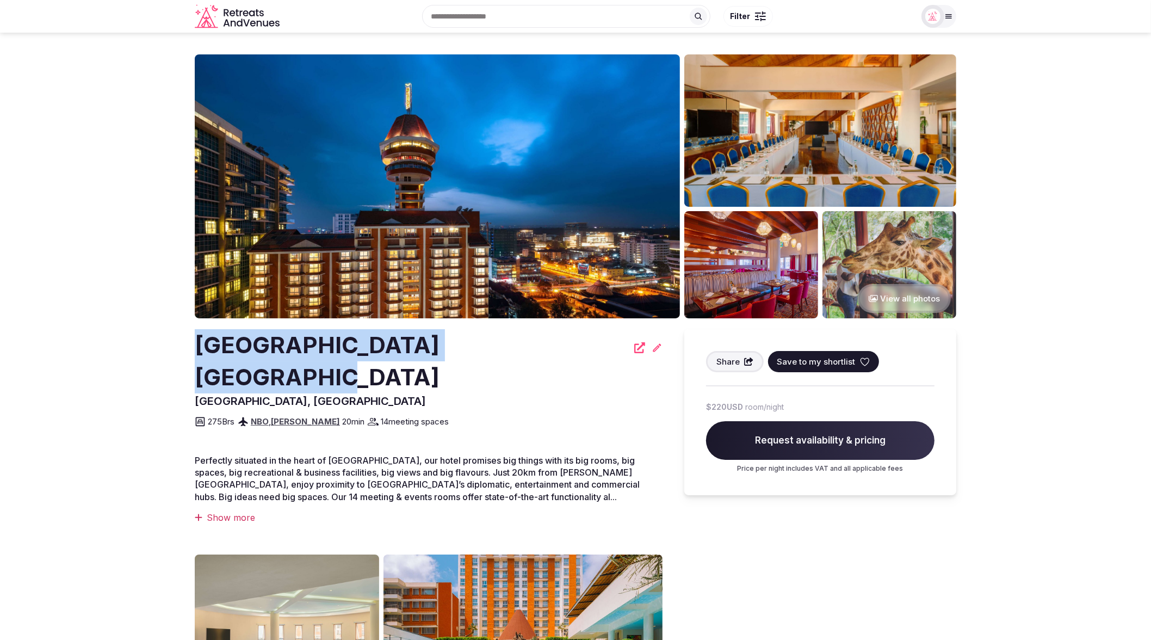
drag, startPoint x: 551, startPoint y: 353, endPoint x: 181, endPoint y: 338, distance: 370.2
click at [181, 338] on section "View all photos Moevenpick Hotel & Residences Nairobi Nairobi, Kenya Share Save…" at bounding box center [575, 494] width 1151 height 922
click at [352, 291] on img at bounding box center [437, 186] width 485 height 264
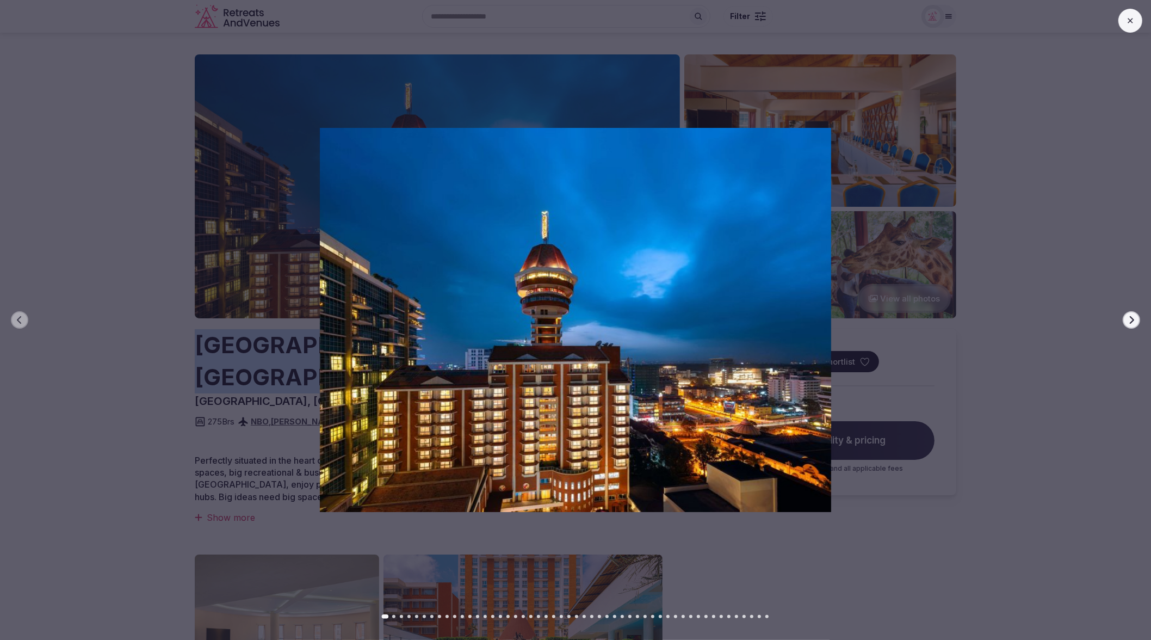
click at [1132, 23] on icon at bounding box center [1130, 20] width 9 height 9
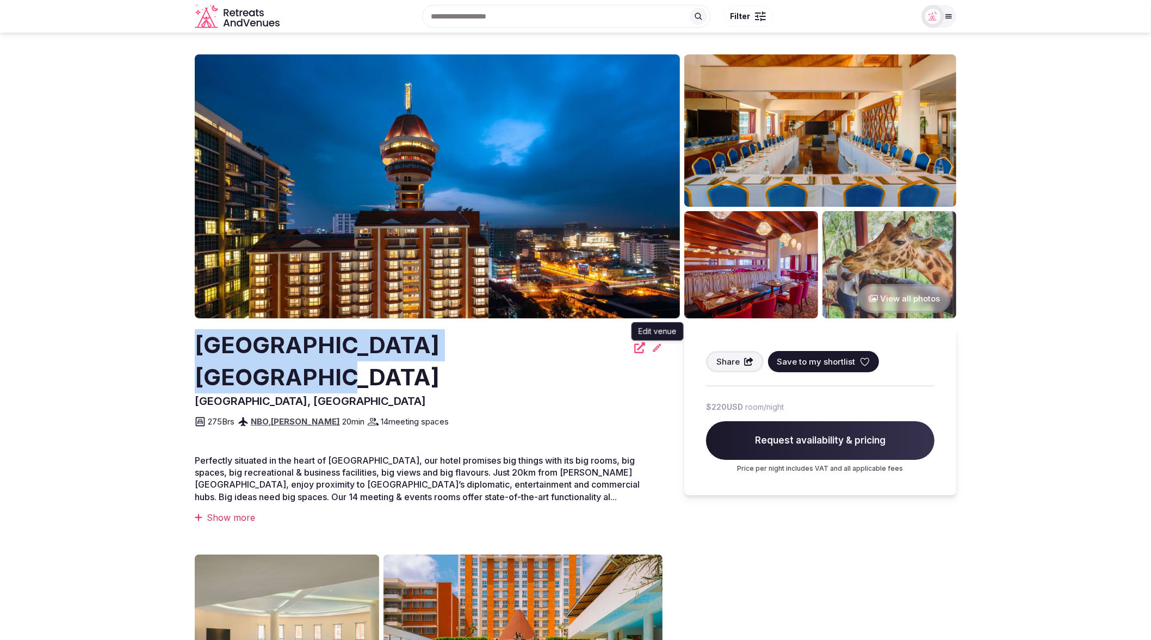
click at [656, 348] on icon at bounding box center [657, 347] width 11 height 11
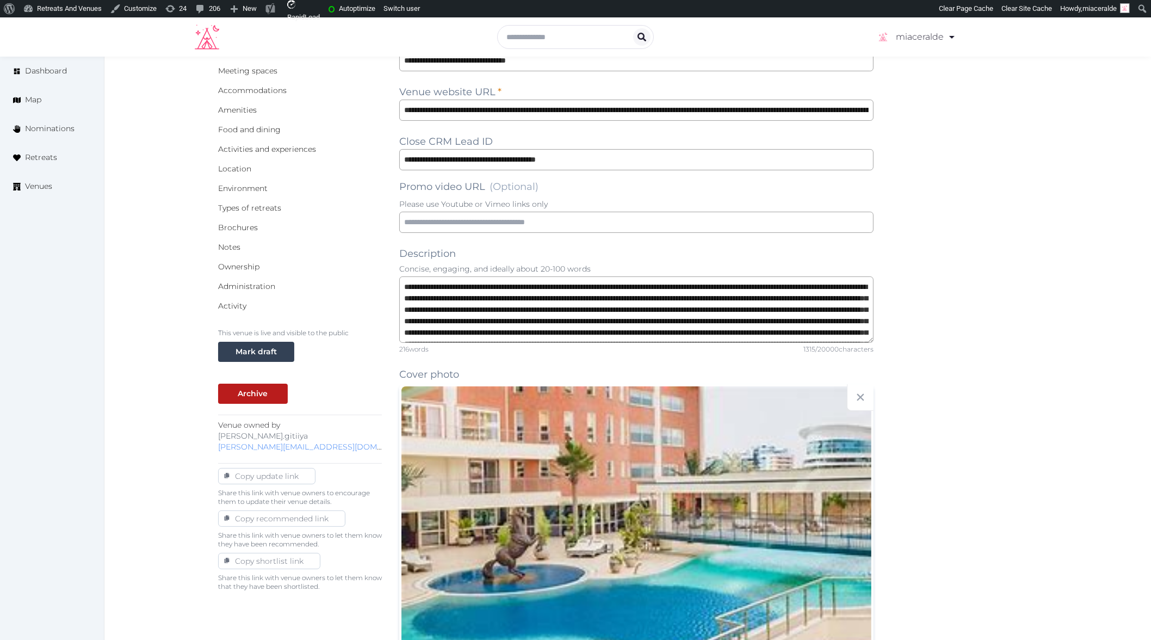
scroll to position [140, 0]
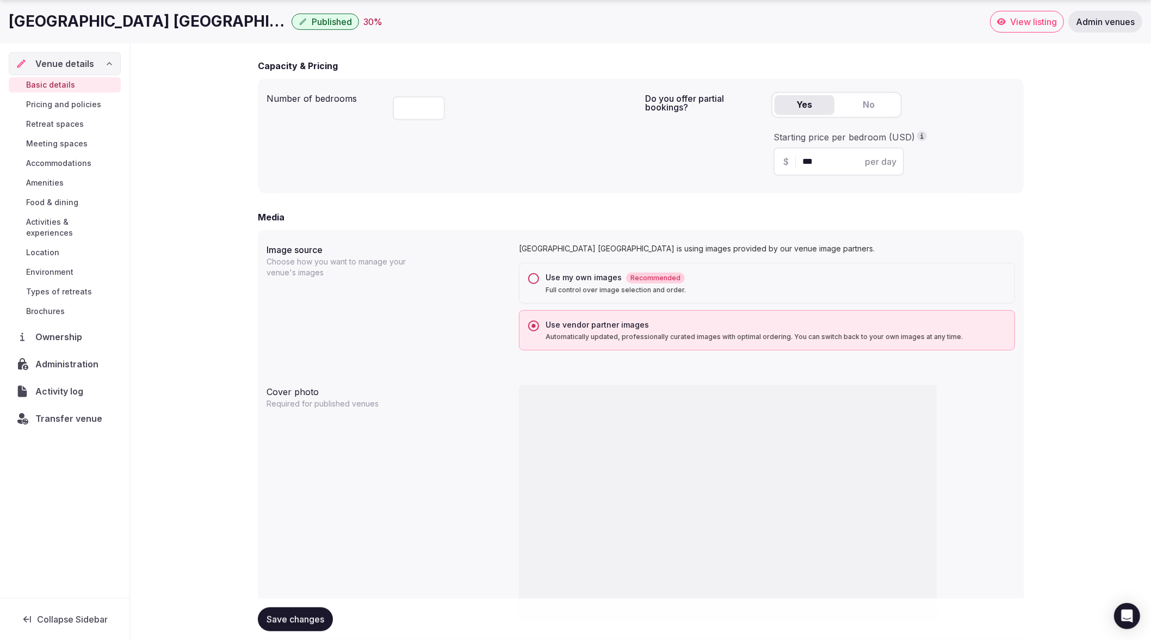
scroll to position [707, 0]
